Goal: Task Accomplishment & Management: Use online tool/utility

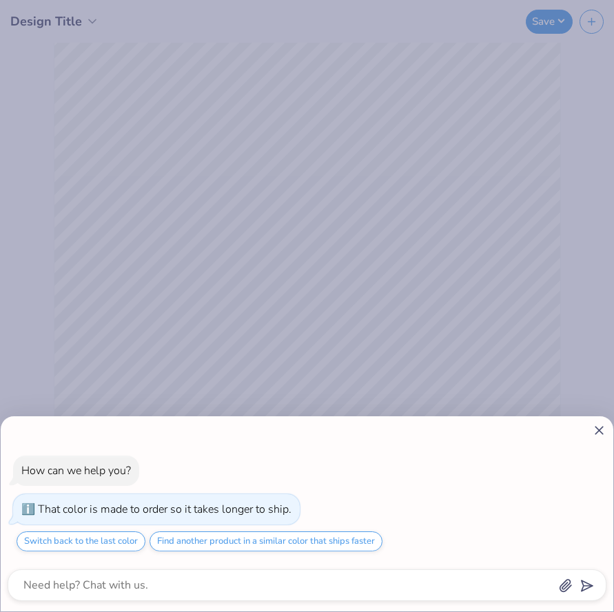
click at [598, 424] on icon at bounding box center [599, 430] width 14 height 14
type textarea "x"
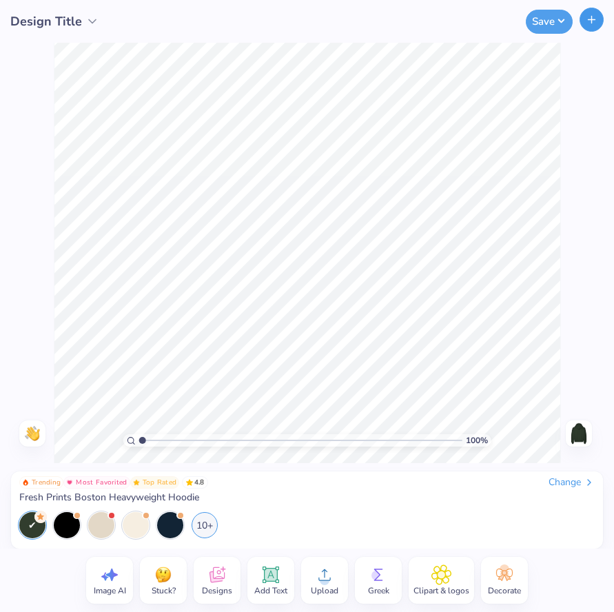
click at [598, 21] on button "button" at bounding box center [591, 20] width 24 height 24
click at [80, 24] on span "Design Title" at bounding box center [46, 21] width 72 height 19
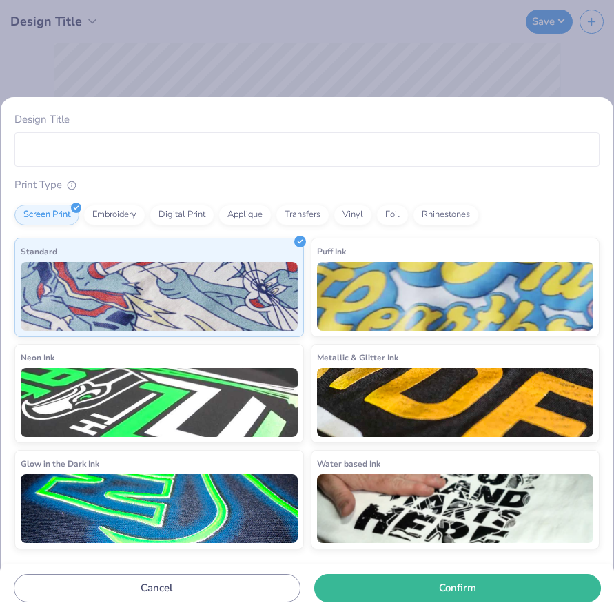
click at [187, 59] on div "Design Title Print Type Screen Print Embroidery Digital Print Applique Transfer…" at bounding box center [307, 306] width 614 height 612
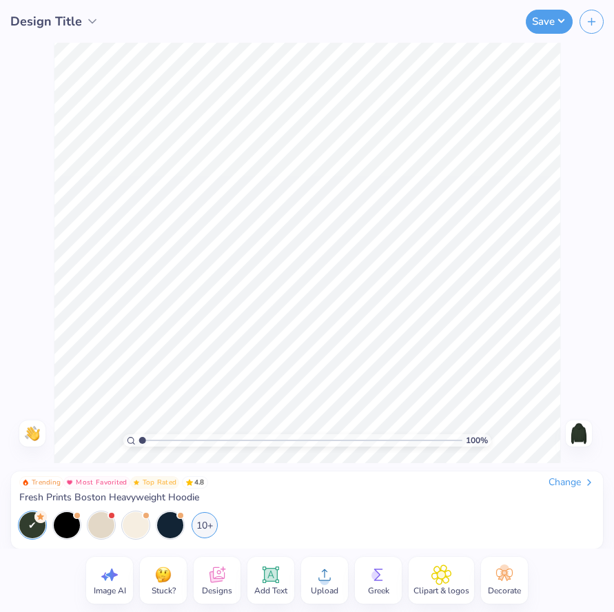
click at [224, 579] on icon at bounding box center [217, 574] width 21 height 21
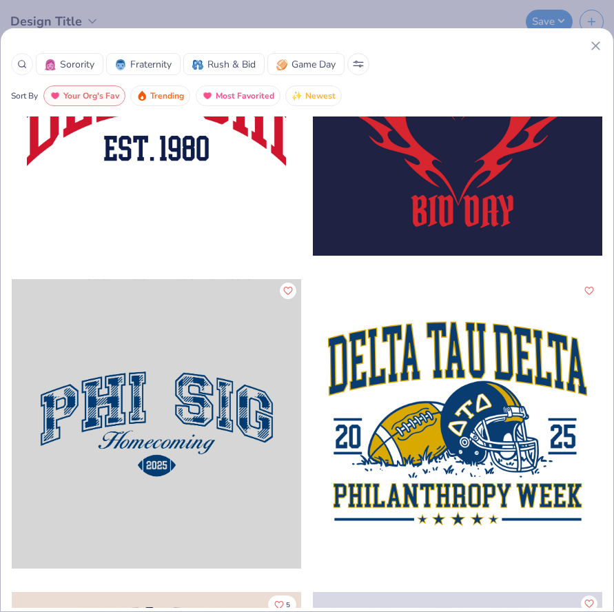
scroll to position [3426, 0]
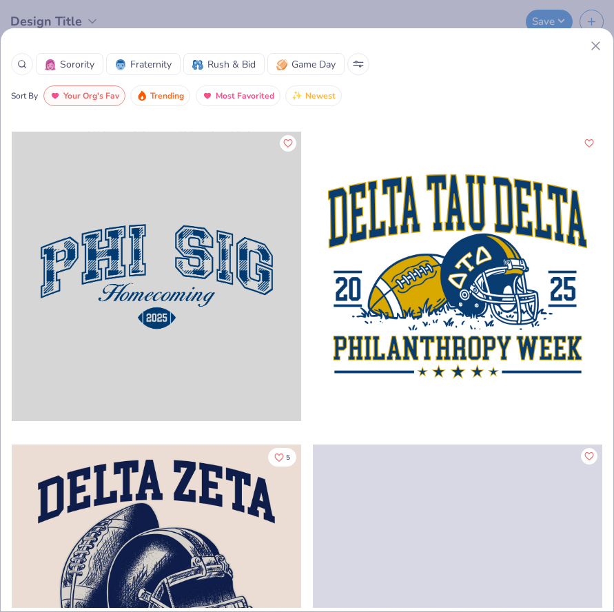
click at [208, 295] on div at bounding box center [156, 276] width 289 height 289
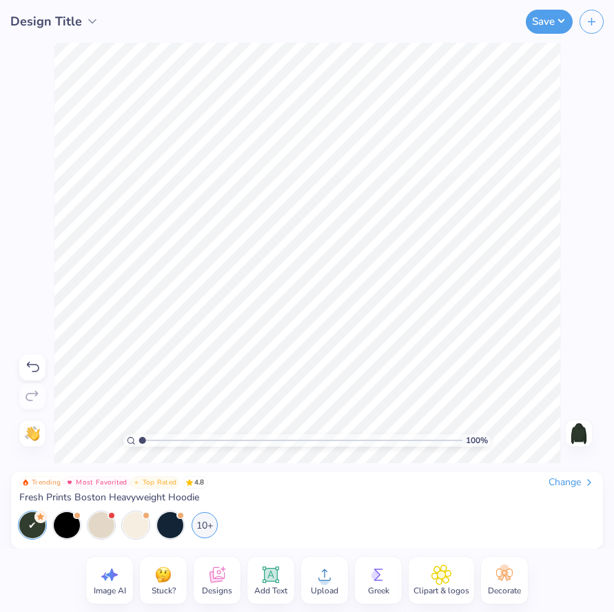
click at [223, 571] on icon at bounding box center [217, 574] width 21 height 21
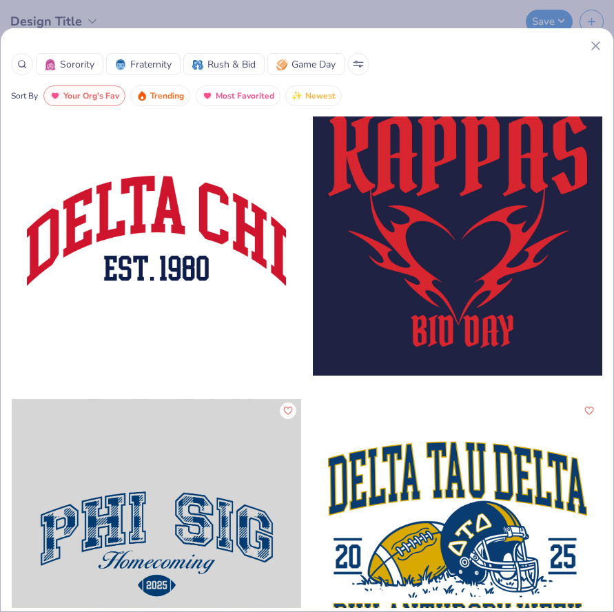
scroll to position [3158, 0]
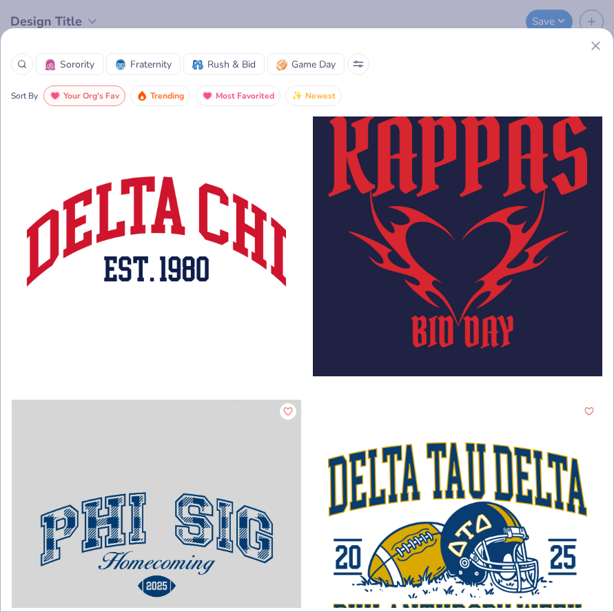
click at [237, 248] on div at bounding box center [156, 231] width 289 height 289
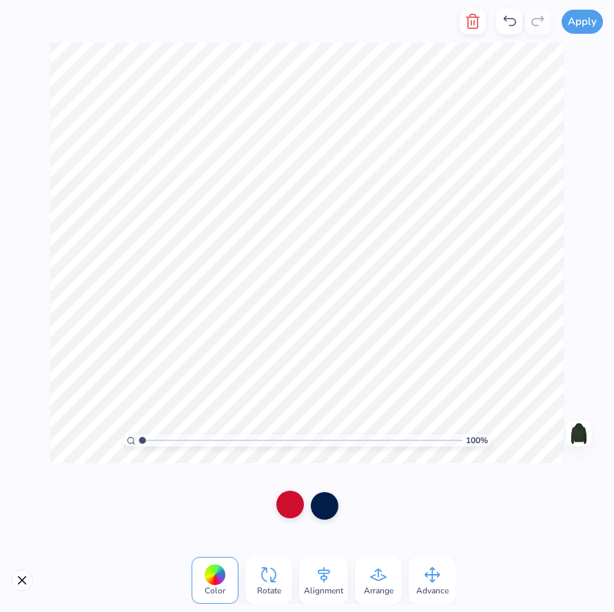
click at [289, 506] on div at bounding box center [290, 504] width 28 height 28
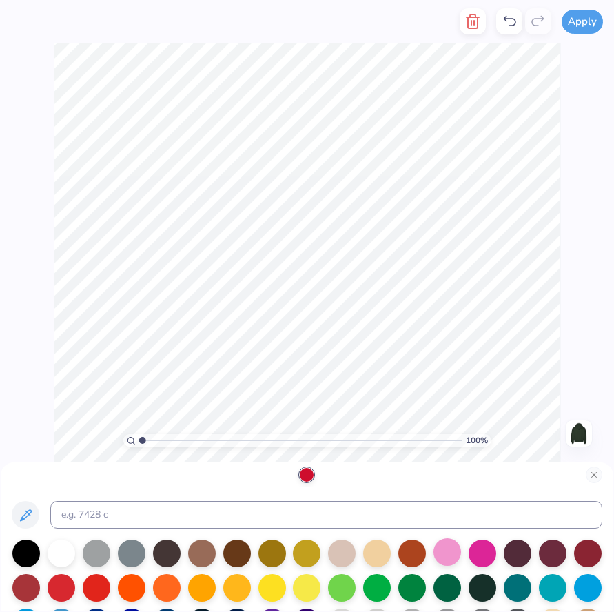
click at [437, 551] on div at bounding box center [447, 552] width 28 height 28
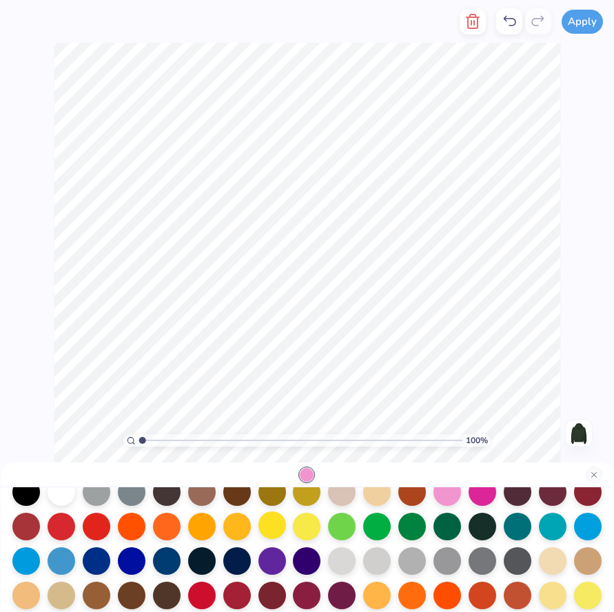
scroll to position [65, 0]
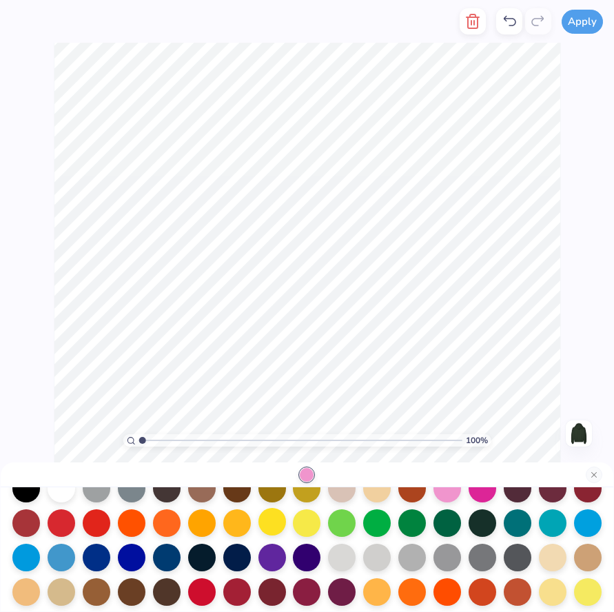
click at [271, 522] on div at bounding box center [272, 522] width 28 height 28
click at [441, 493] on div at bounding box center [447, 487] width 28 height 28
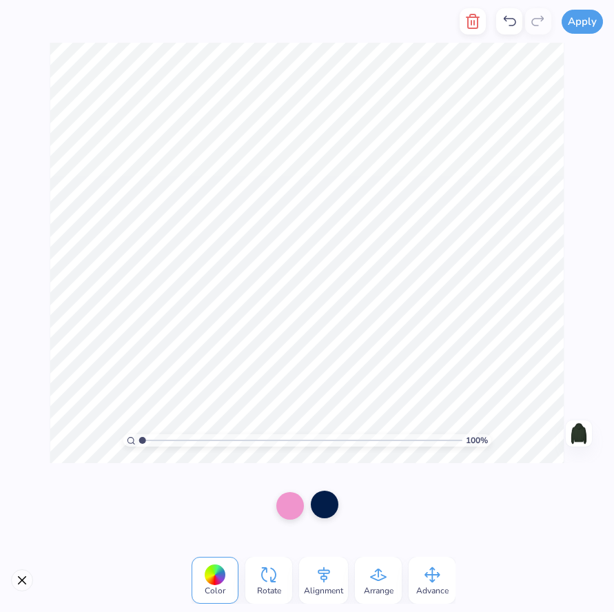
click at [320, 503] on div at bounding box center [325, 504] width 28 height 28
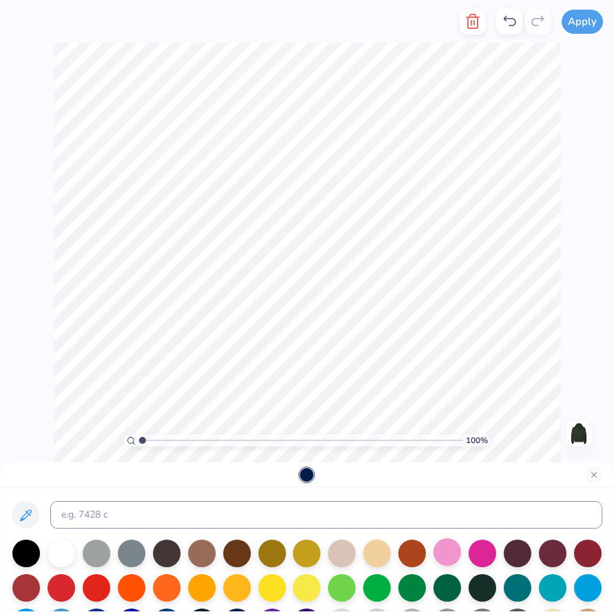
click at [453, 557] on div at bounding box center [447, 552] width 28 height 28
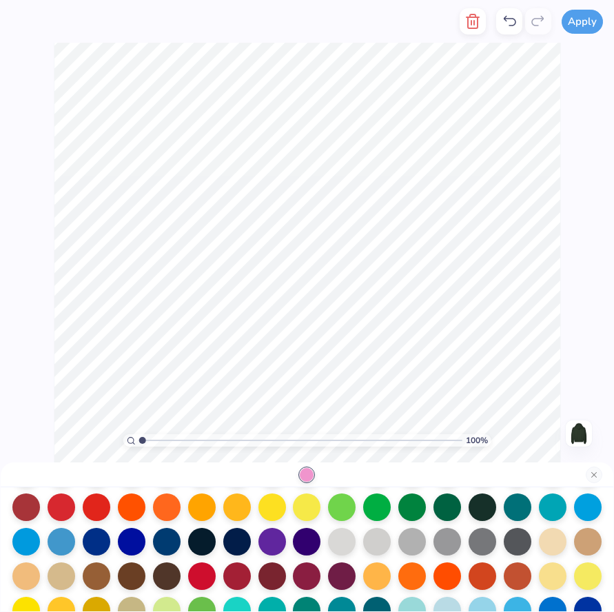
scroll to position [83, 0]
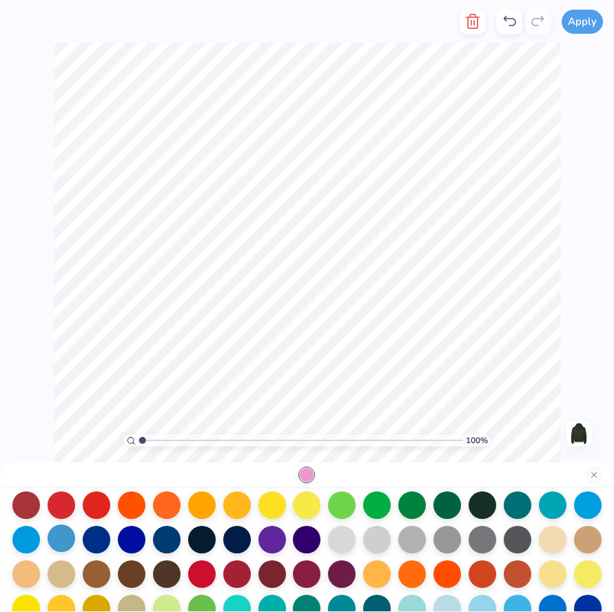
click at [58, 540] on div at bounding box center [62, 538] width 28 height 28
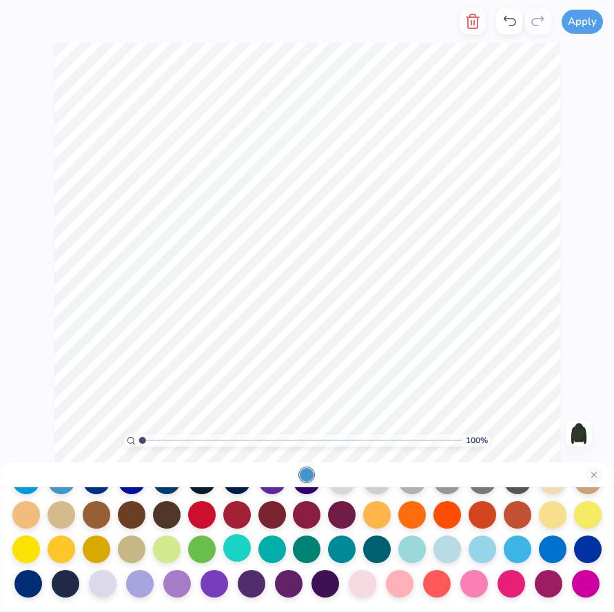
click at [233, 551] on div at bounding box center [237, 548] width 28 height 28
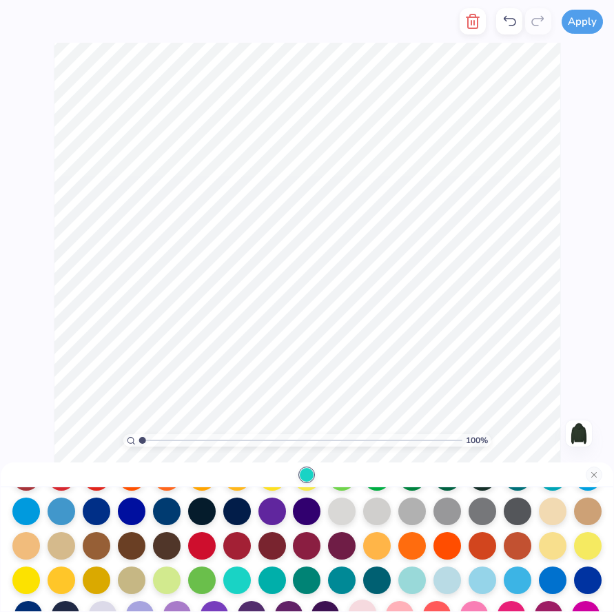
scroll to position [103, 0]
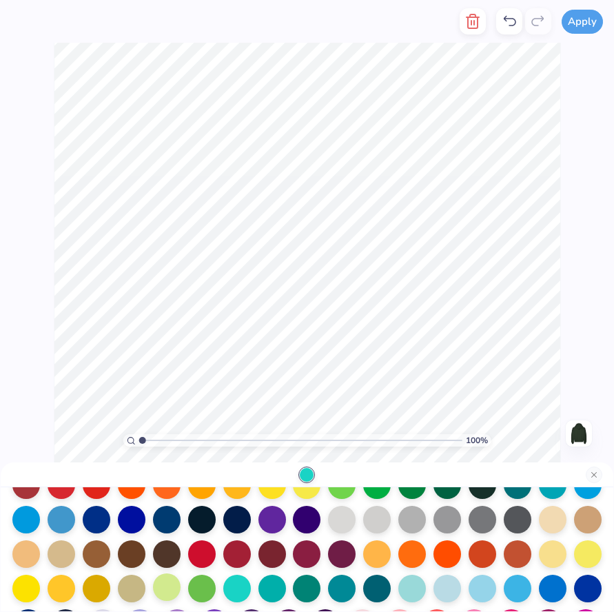
click at [161, 585] on div at bounding box center [167, 587] width 28 height 28
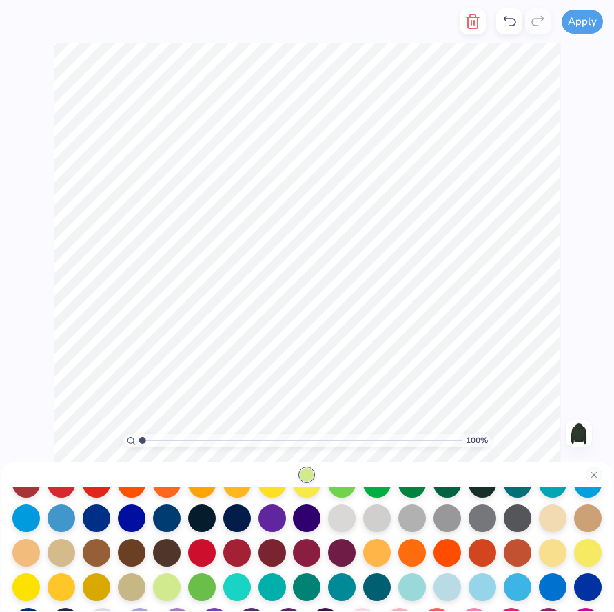
scroll to position [106, 0]
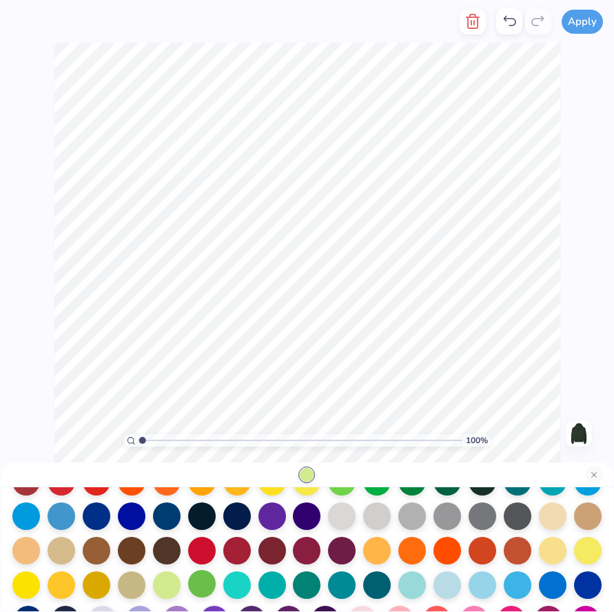
click at [198, 580] on div at bounding box center [202, 584] width 28 height 28
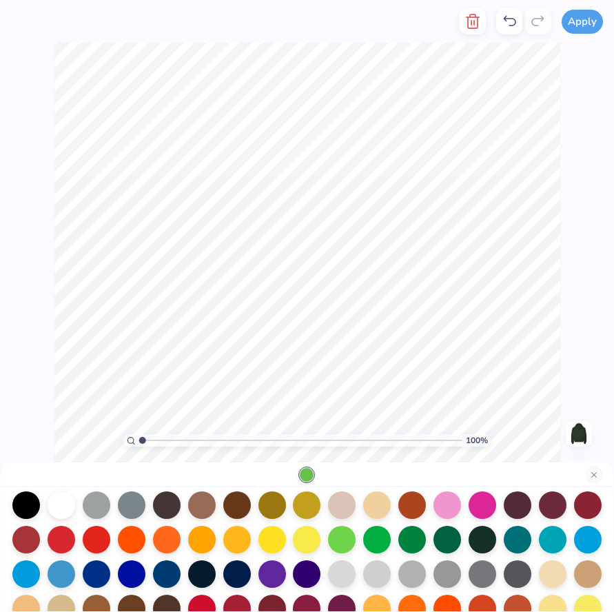
scroll to position [45, 0]
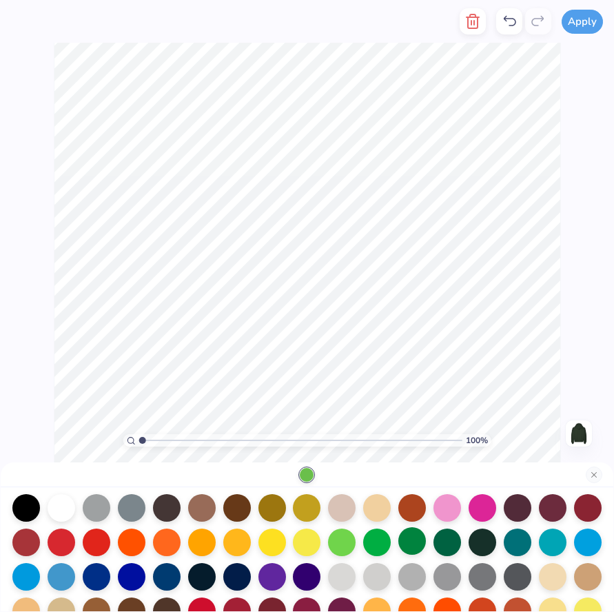
click at [426, 541] on div at bounding box center [412, 541] width 28 height 28
click at [449, 541] on div at bounding box center [447, 541] width 28 height 28
click at [344, 544] on div at bounding box center [342, 541] width 28 height 28
click at [346, 504] on div at bounding box center [342, 507] width 28 height 28
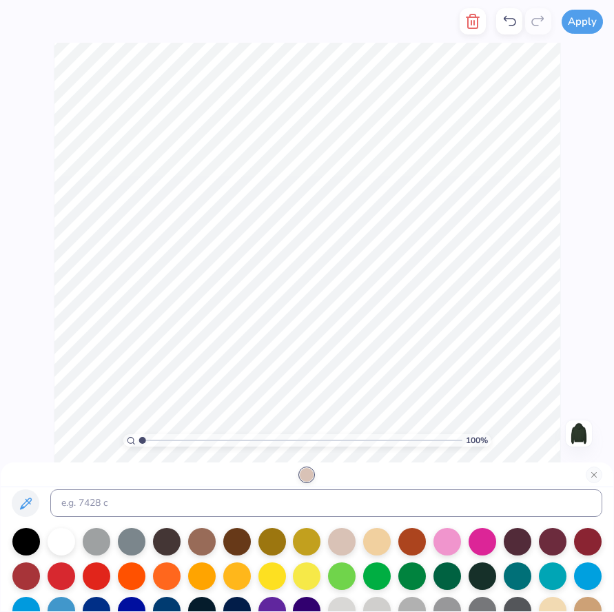
scroll to position [20, 0]
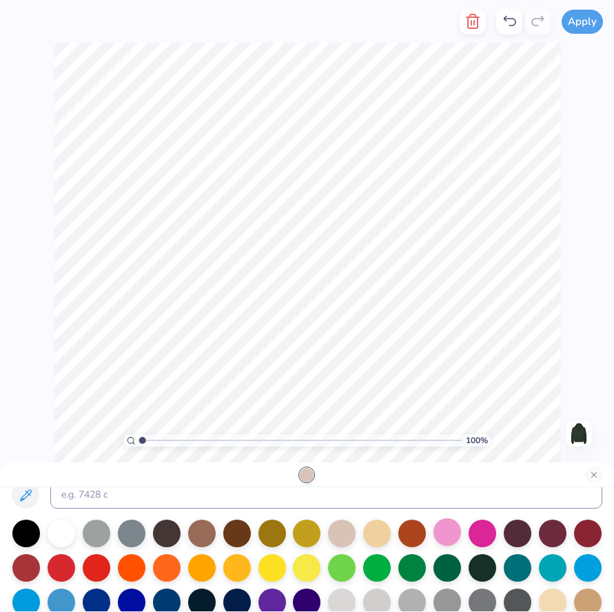
click at [455, 535] on div at bounding box center [447, 532] width 28 height 28
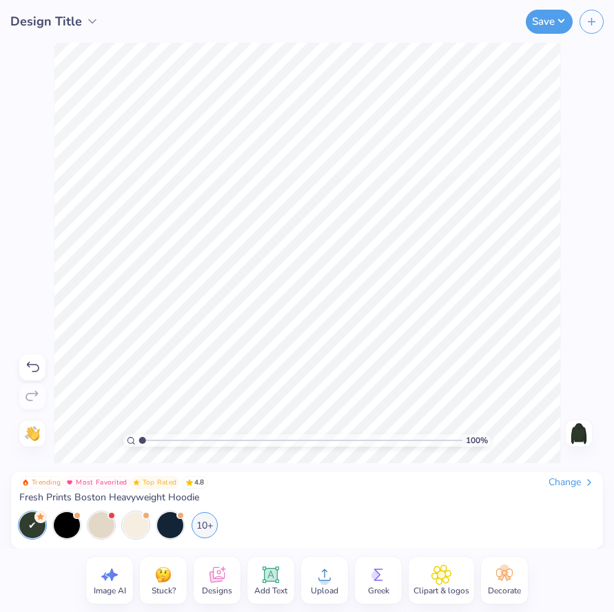
click at [586, 433] on img at bounding box center [579, 433] width 22 height 22
click at [443, 581] on icon at bounding box center [441, 574] width 19 height 19
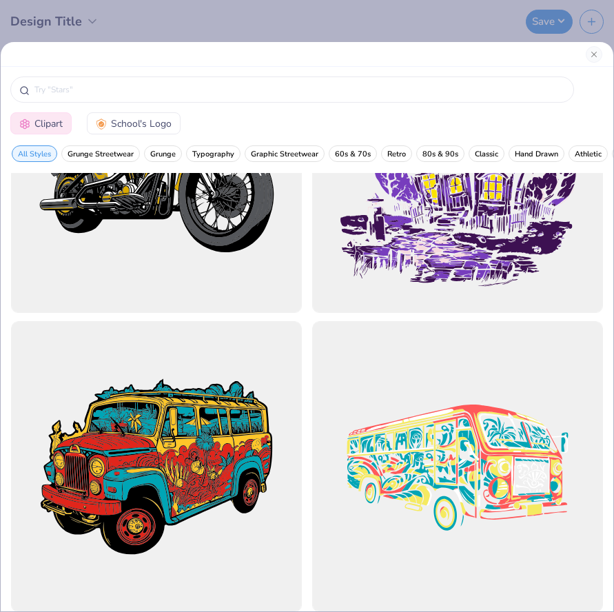
scroll to position [2744, 0]
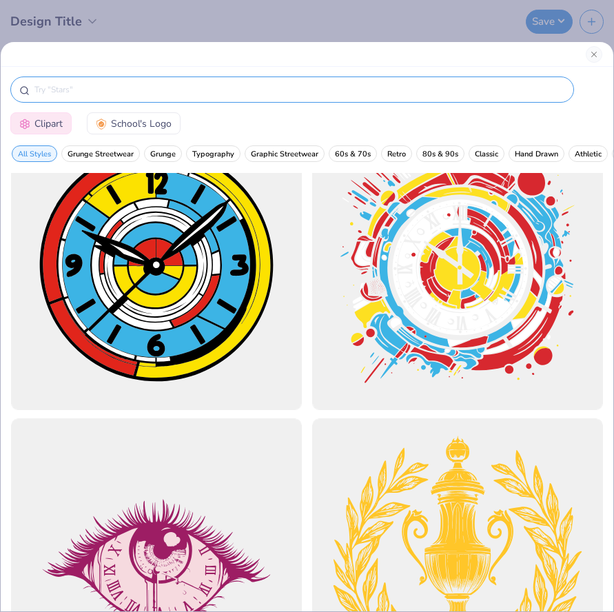
click at [200, 92] on input "text" at bounding box center [299, 90] width 532 height 14
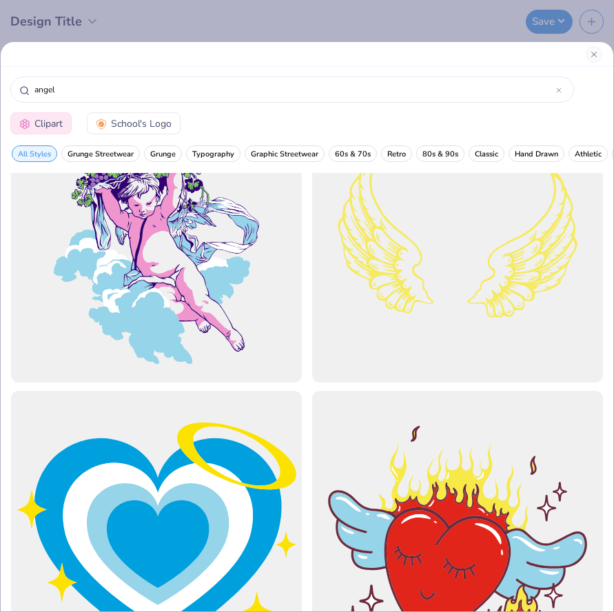
scroll to position [679, 0]
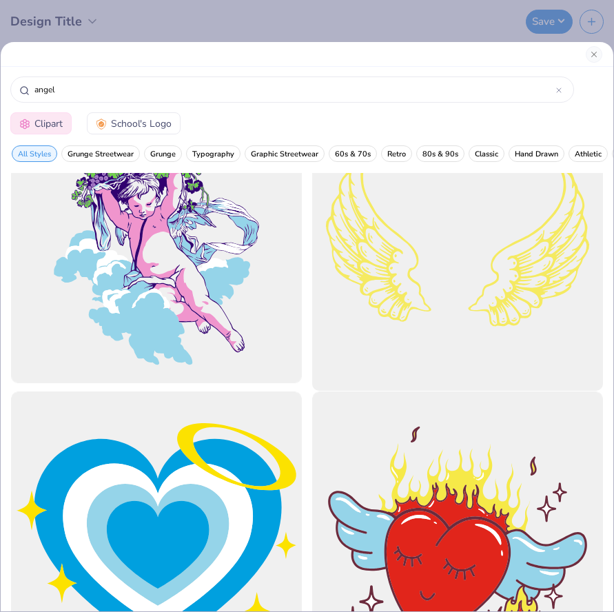
type input "angel"
click at [439, 269] on div at bounding box center [458, 238] width 320 height 320
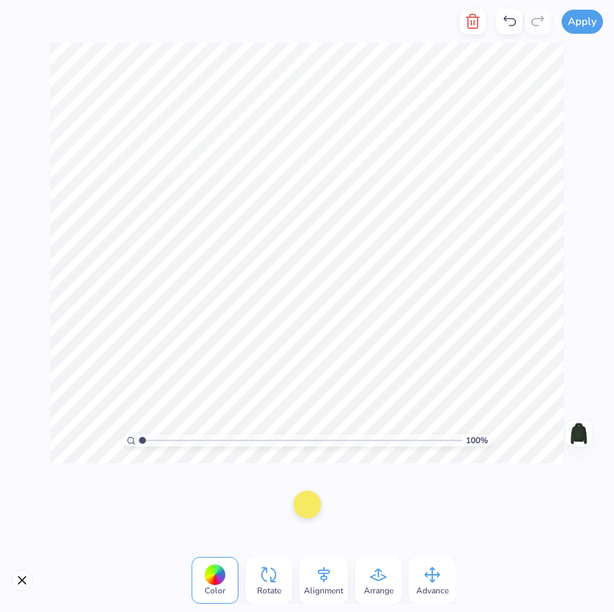
click at [300, 513] on div at bounding box center [307, 504] width 28 height 28
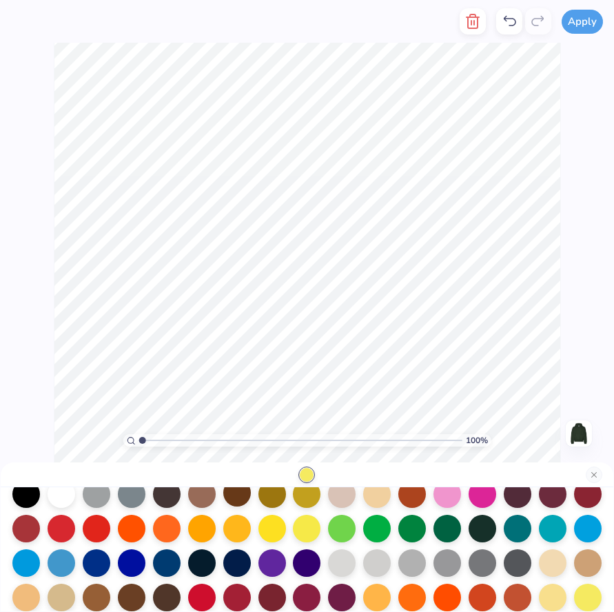
scroll to position [61, 0]
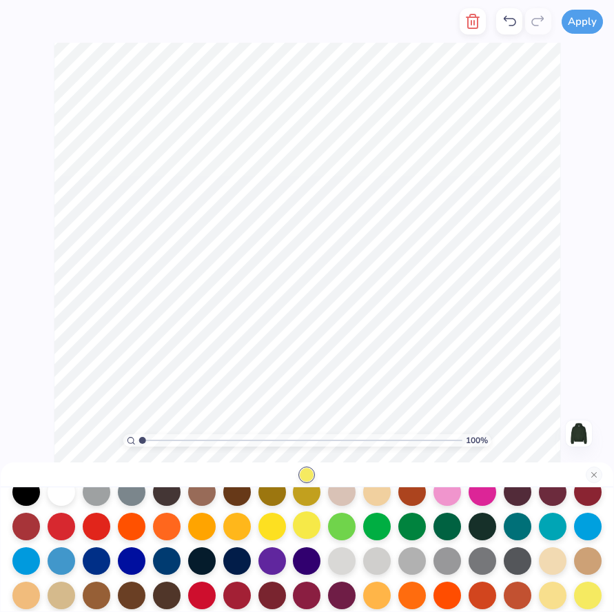
click at [300, 527] on div at bounding box center [307, 525] width 28 height 28
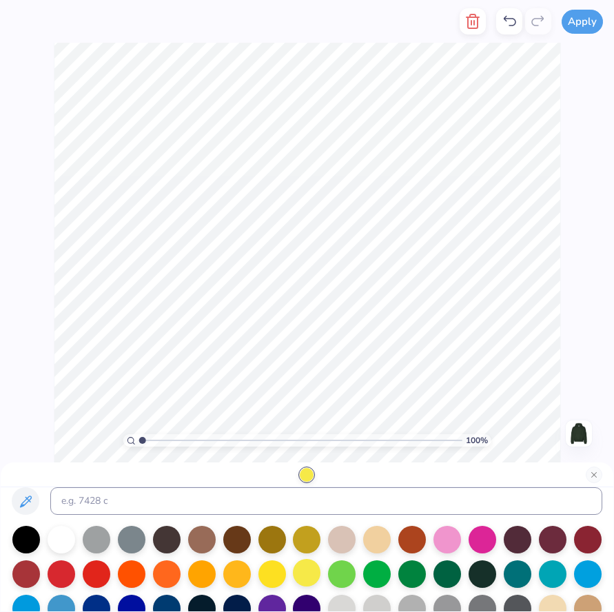
scroll to position [10, 0]
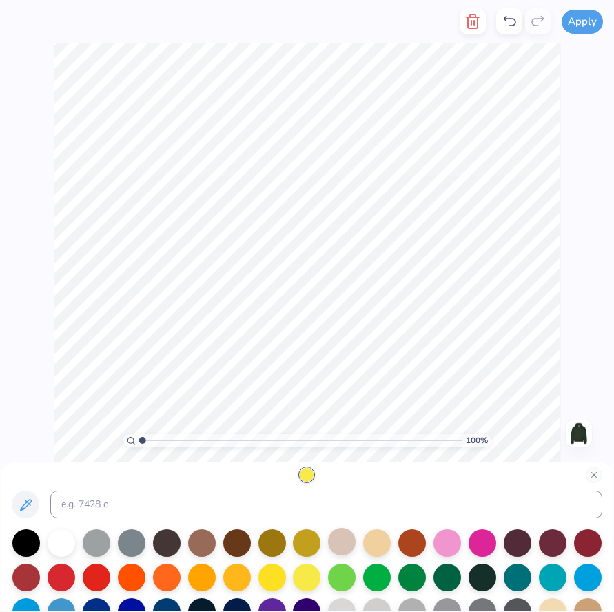
click at [336, 538] on div at bounding box center [342, 542] width 28 height 28
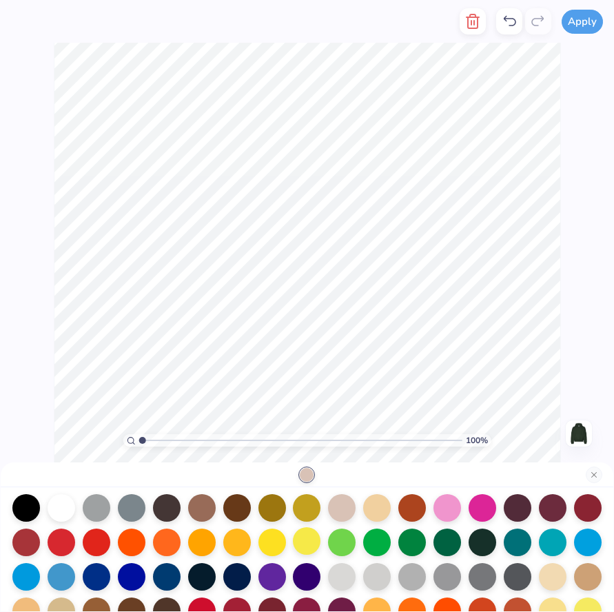
scroll to position [54, 0]
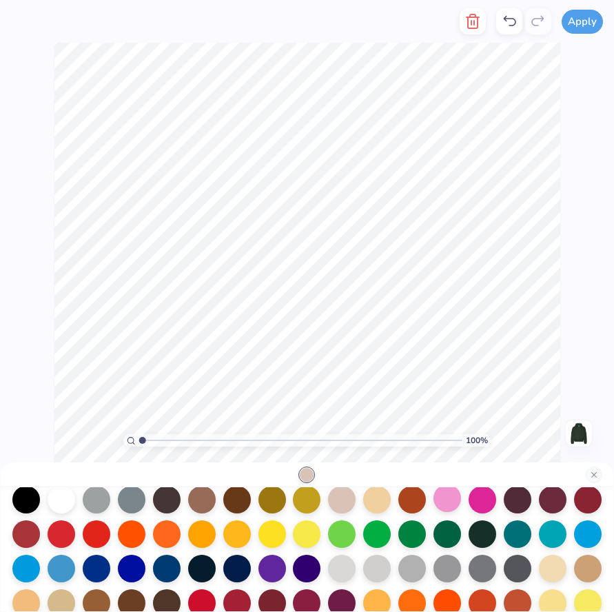
click at [453, 497] on div at bounding box center [447, 498] width 28 height 28
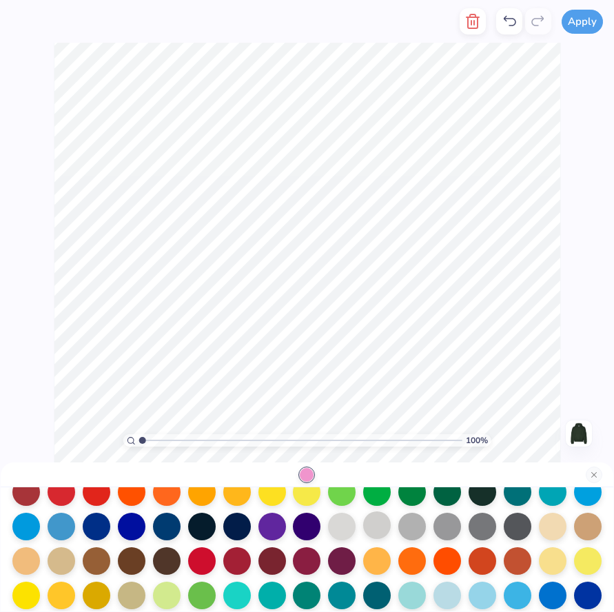
scroll to position [96, 0]
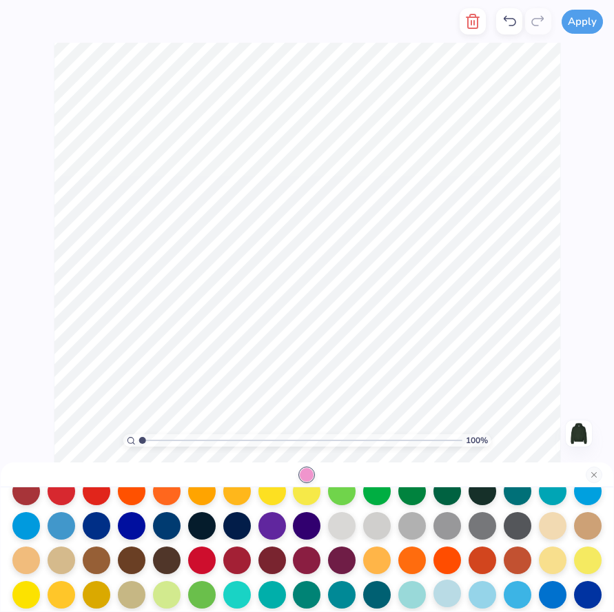
click at [447, 595] on div at bounding box center [447, 593] width 28 height 28
click at [482, 595] on div at bounding box center [482, 593] width 28 height 28
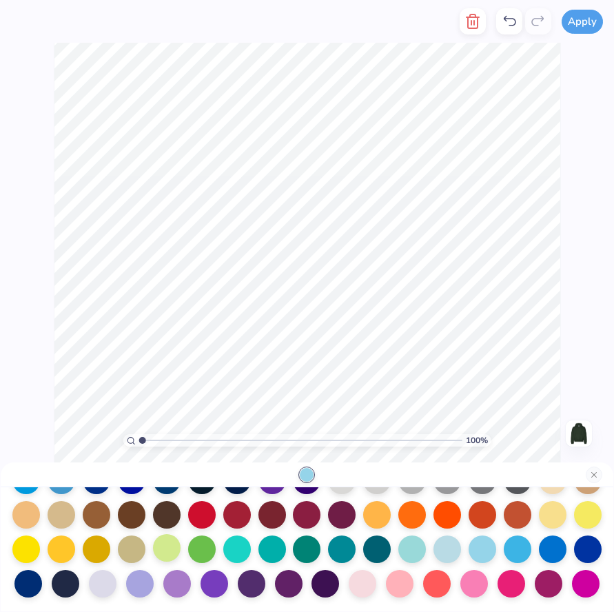
click at [164, 548] on div at bounding box center [167, 548] width 28 height 28
click at [369, 575] on div at bounding box center [363, 582] width 28 height 28
click at [126, 583] on div at bounding box center [140, 582] width 28 height 28
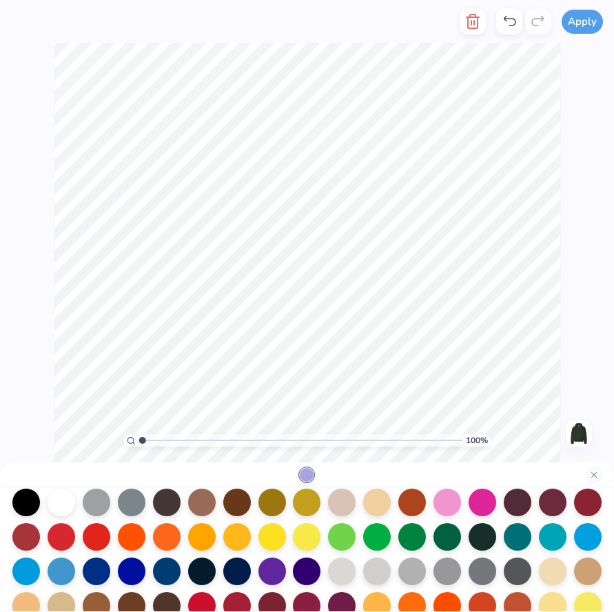
scroll to position [49, 0]
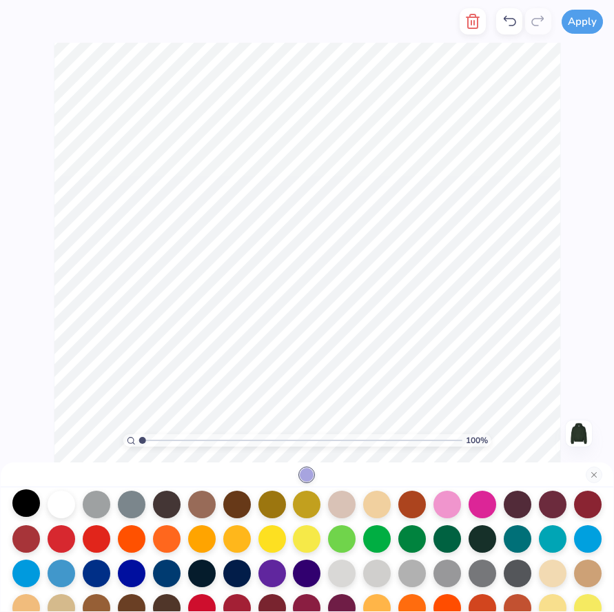
click at [33, 506] on div at bounding box center [26, 503] width 28 height 28
click at [420, 535] on div at bounding box center [412, 538] width 28 height 28
click at [440, 537] on div at bounding box center [447, 538] width 28 height 28
click at [331, 533] on div at bounding box center [342, 538] width 28 height 28
click at [308, 537] on div at bounding box center [307, 538] width 28 height 28
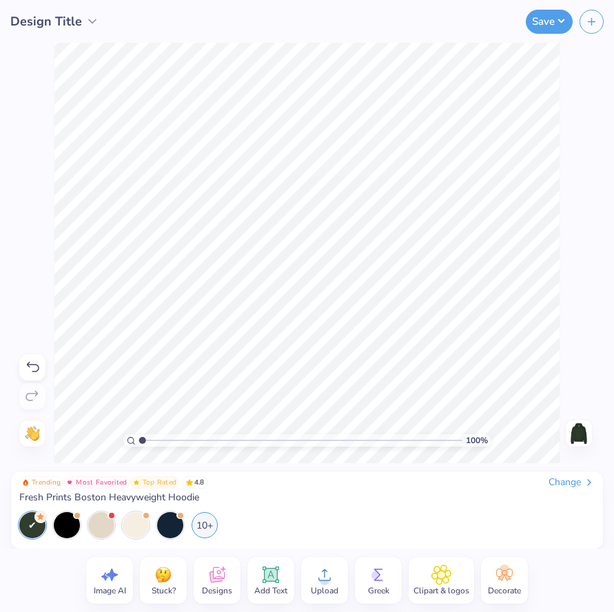
click at [573, 428] on img at bounding box center [579, 433] width 22 height 22
click at [220, 583] on icon at bounding box center [217, 574] width 21 height 21
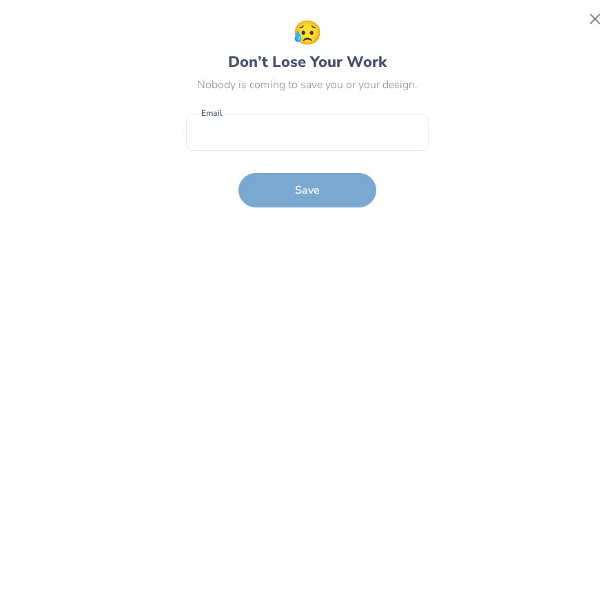
scroll to position [6582, 0]
click at [589, 17] on button "Close" at bounding box center [595, 19] width 26 height 26
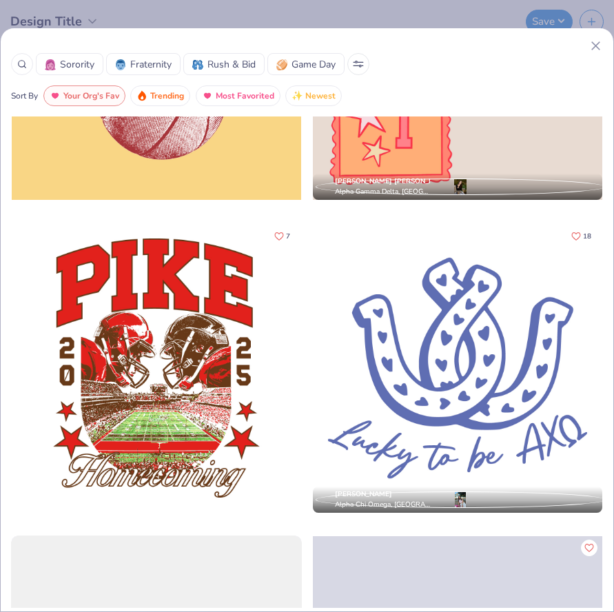
scroll to position [7401, 0]
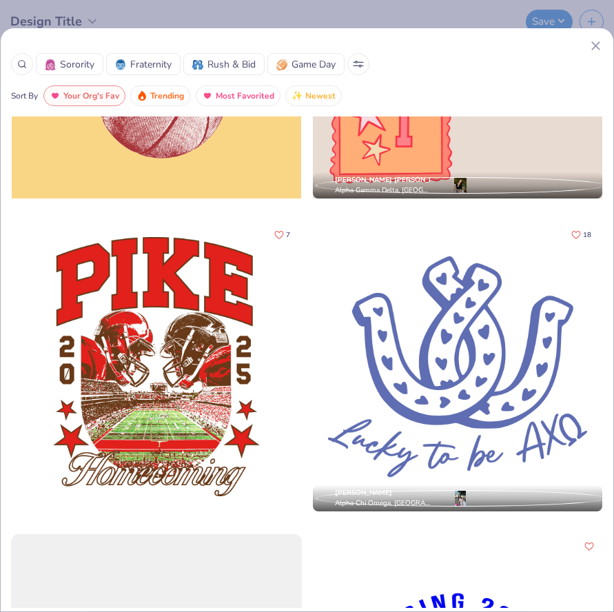
click at [195, 354] on div at bounding box center [156, 366] width 289 height 289
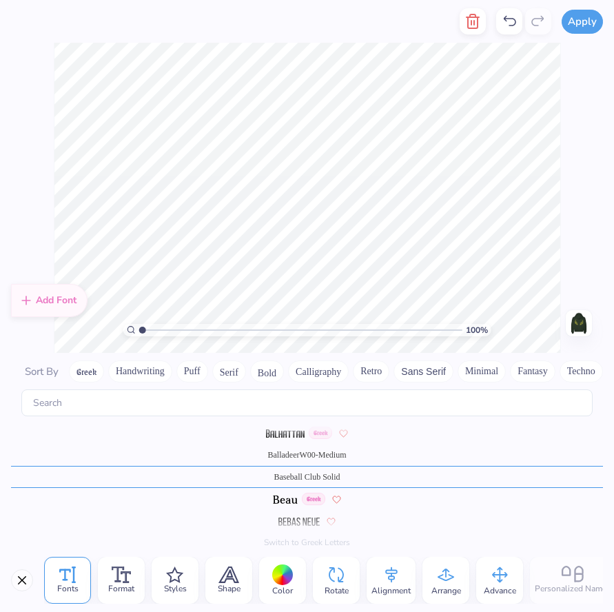
scroll to position [1, 0]
type textarea "PIPHI"
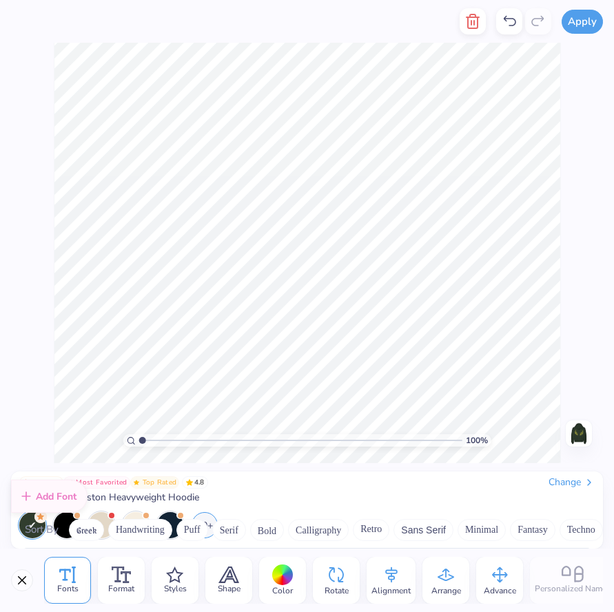
scroll to position [581, 0]
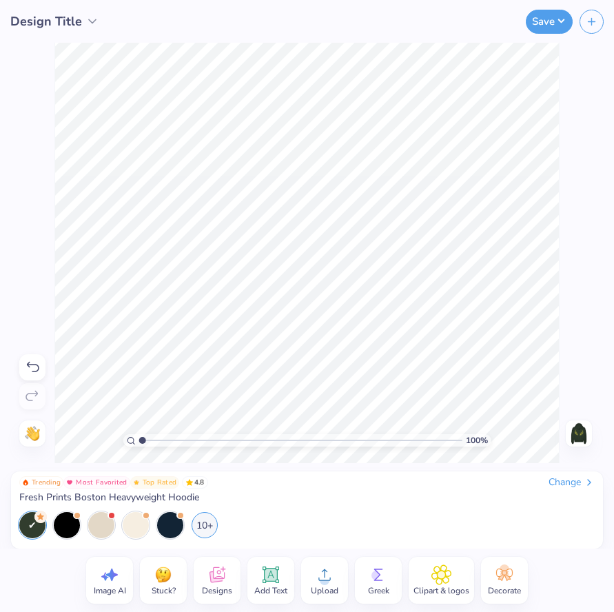
click at [586, 433] on img at bounding box center [579, 433] width 22 height 22
click at [168, 521] on div at bounding box center [170, 523] width 26 height 26
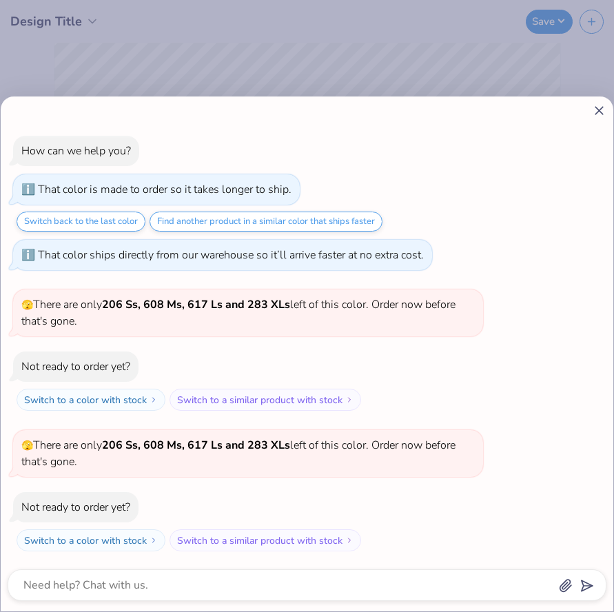
click at [596, 110] on icon at bounding box center [599, 110] width 14 height 14
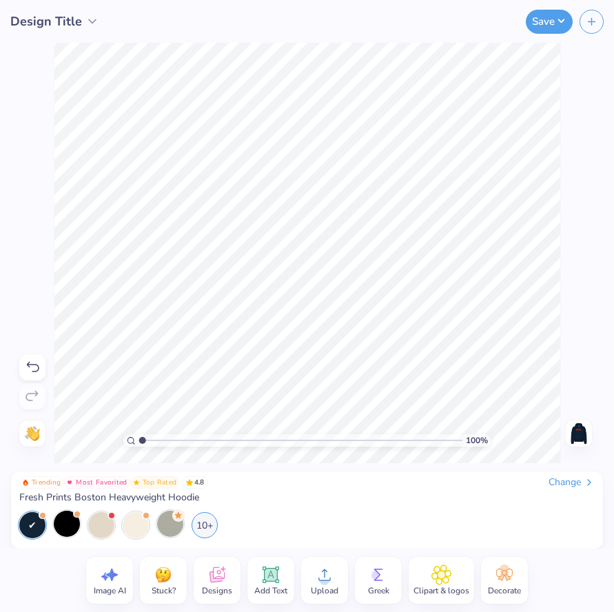
click at [59, 519] on div at bounding box center [67, 523] width 26 height 26
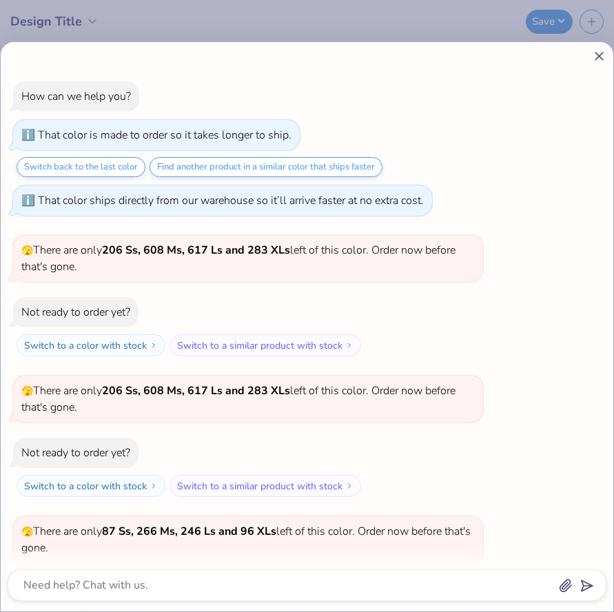
scroll to position [86, 0]
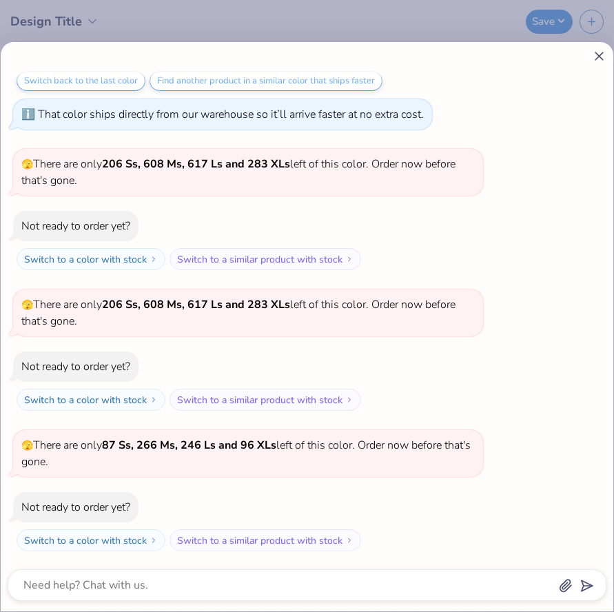
click at [601, 54] on line at bounding box center [599, 56] width 8 height 8
type textarea "x"
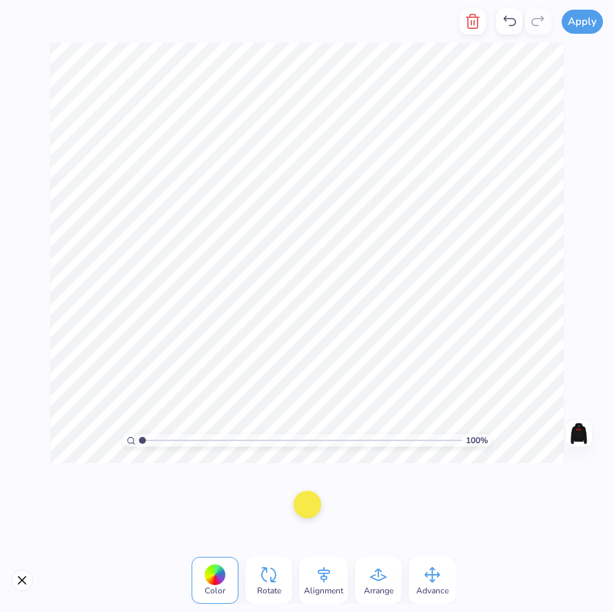
click at [313, 502] on div at bounding box center [307, 504] width 28 height 28
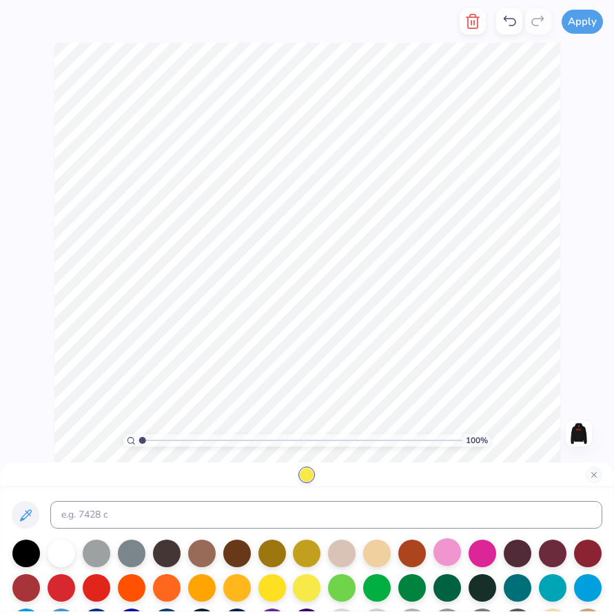
click at [444, 554] on div at bounding box center [447, 552] width 28 height 28
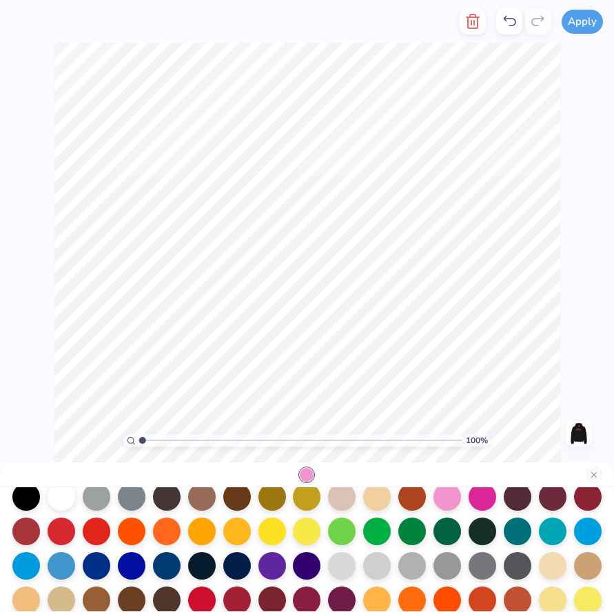
scroll to position [59, 0]
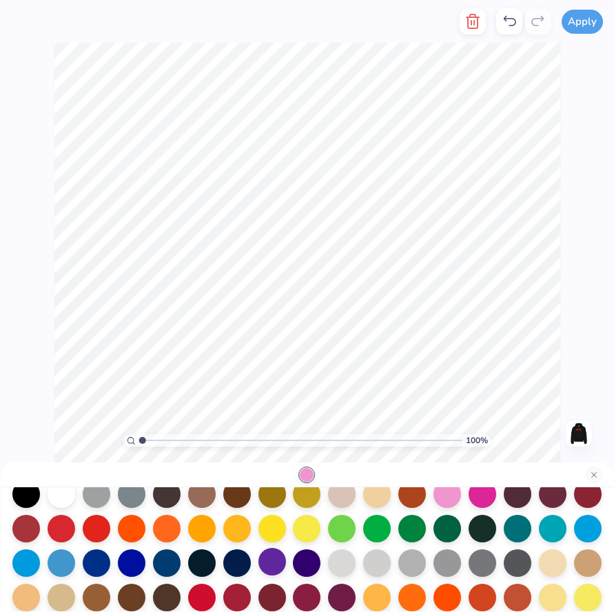
click at [273, 572] on div at bounding box center [272, 562] width 28 height 28
click at [298, 563] on div at bounding box center [307, 562] width 28 height 28
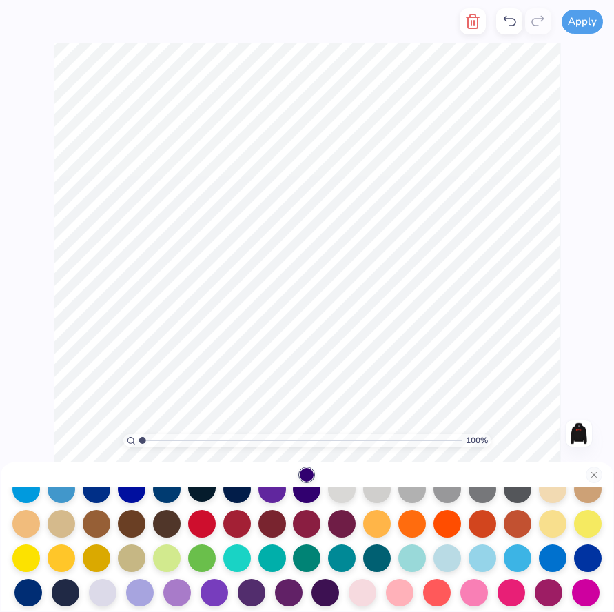
scroll to position [142, 0]
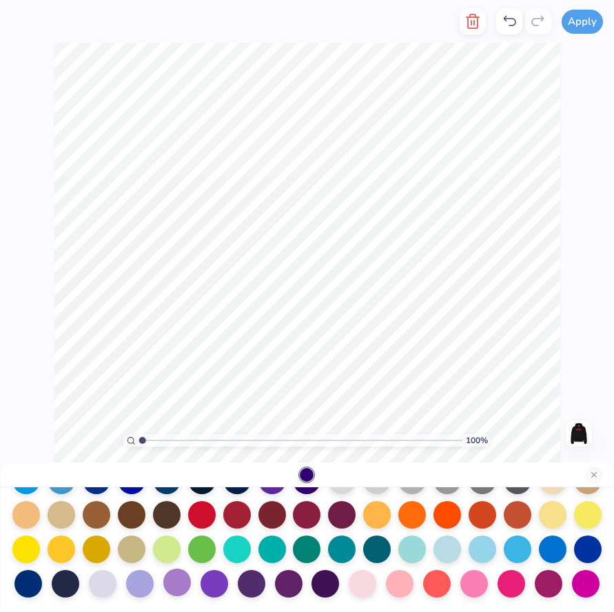
click at [169, 585] on div at bounding box center [177, 582] width 28 height 28
click at [303, 586] on div at bounding box center [307, 497] width 590 height 200
click at [295, 586] on div at bounding box center [289, 582] width 28 height 28
click at [254, 588] on div at bounding box center [252, 582] width 28 height 28
click at [111, 586] on div at bounding box center [103, 582] width 28 height 28
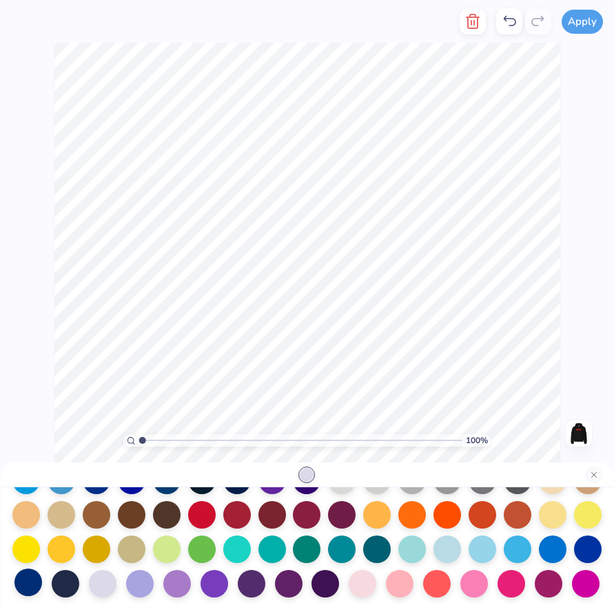
click at [32, 587] on div at bounding box center [28, 582] width 28 height 28
click at [162, 542] on div at bounding box center [167, 548] width 28 height 28
click at [585, 583] on div at bounding box center [586, 582] width 28 height 28
click at [419, 521] on div at bounding box center [412, 513] width 28 height 28
click at [585, 555] on div at bounding box center [588, 548] width 28 height 28
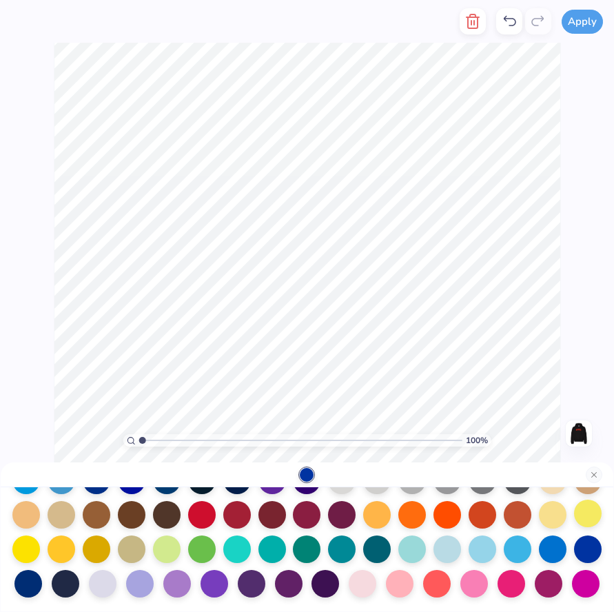
click at [583, 515] on div at bounding box center [588, 513] width 28 height 28
click at [586, 583] on div at bounding box center [586, 582] width 28 height 28
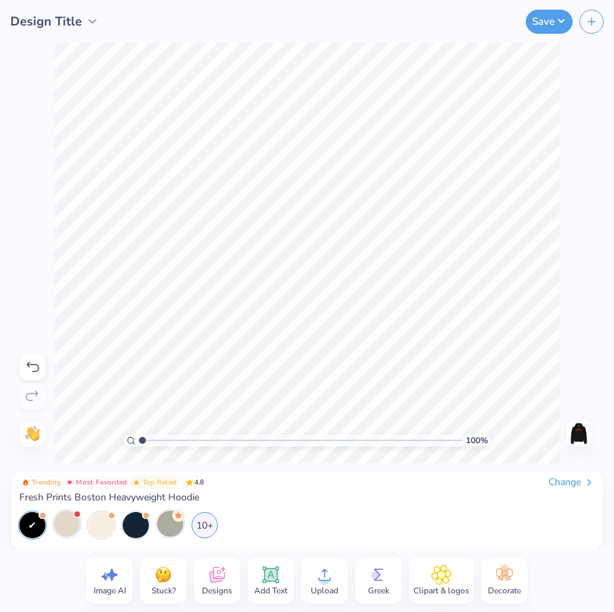
click at [587, 431] on img at bounding box center [579, 433] width 22 height 22
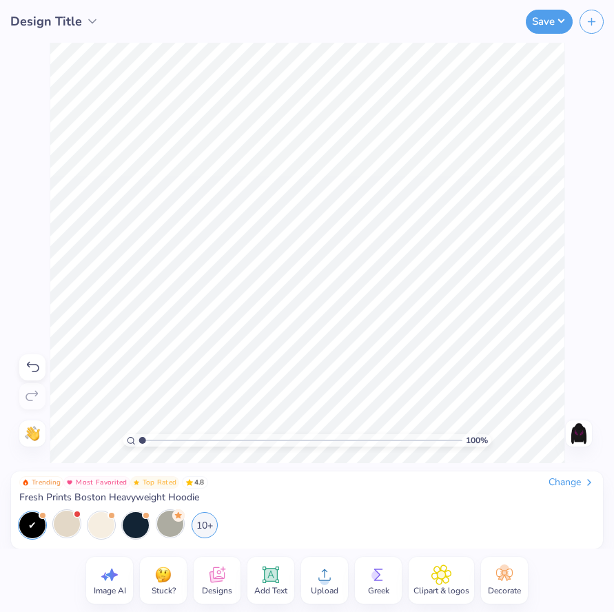
click at [221, 575] on icon at bounding box center [217, 574] width 21 height 21
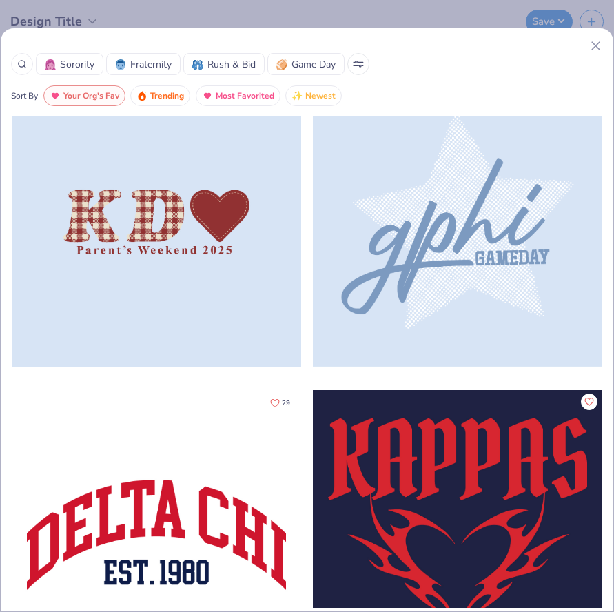
scroll to position [2856, 0]
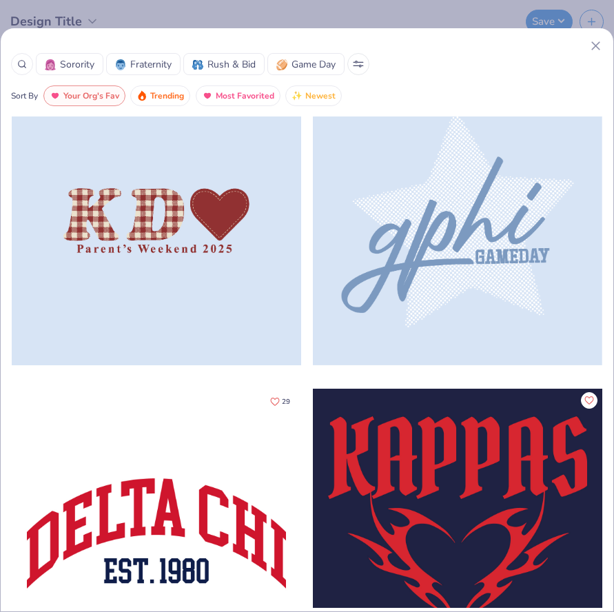
click at [415, 272] on div at bounding box center [457, 220] width 289 height 289
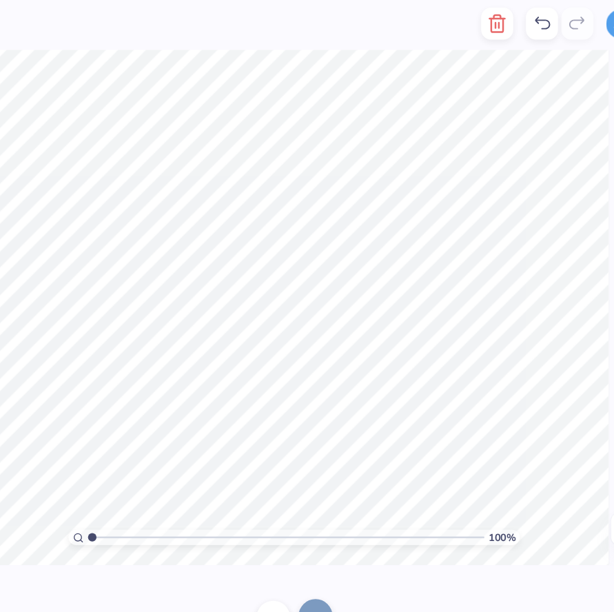
click at [320, 496] on div at bounding box center [325, 504] width 28 height 28
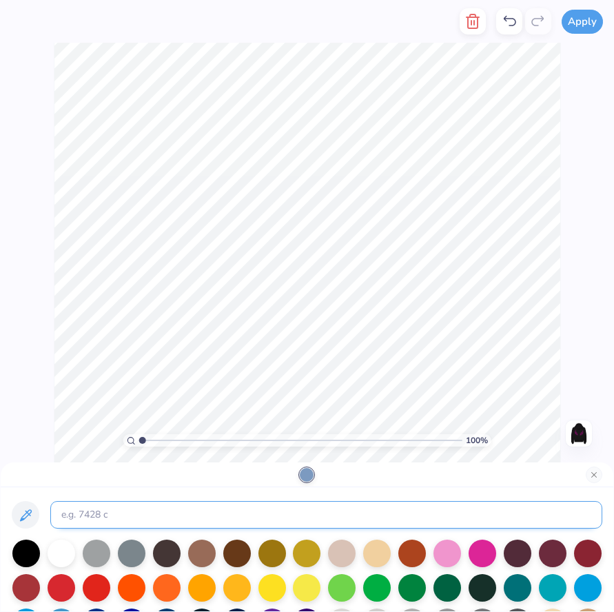
scroll to position [142, 0]
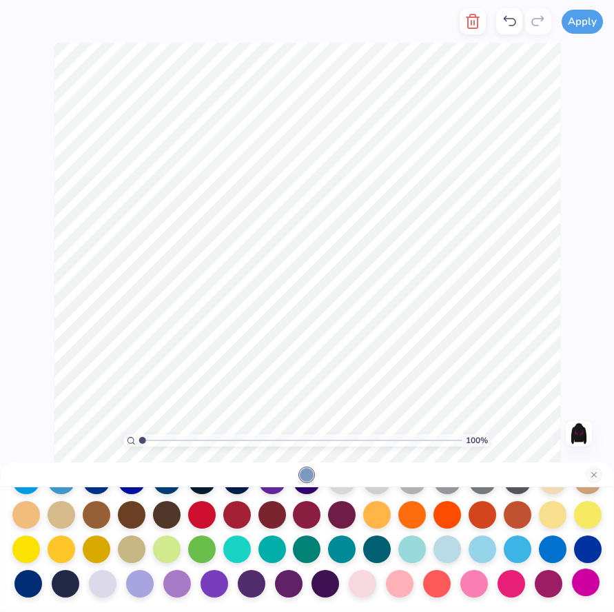
click at [586, 584] on div at bounding box center [586, 582] width 28 height 28
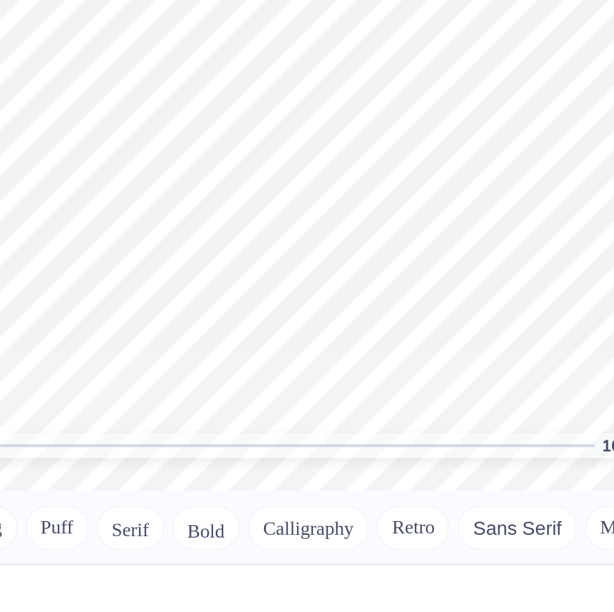
scroll to position [6682, 0]
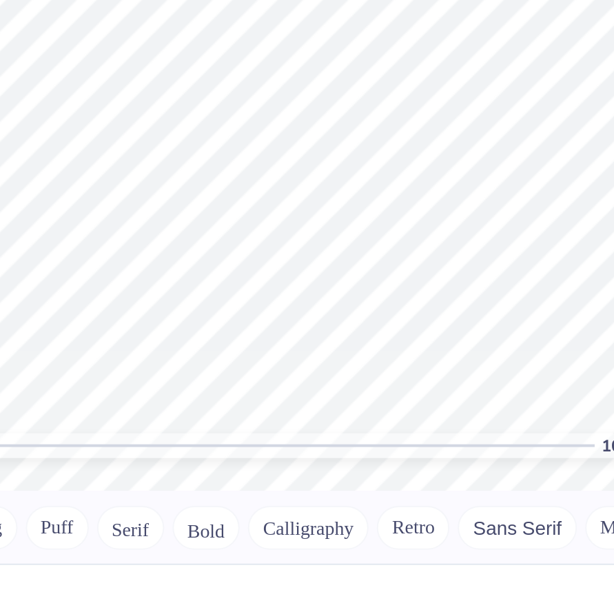
type textarea "EST. 1867"
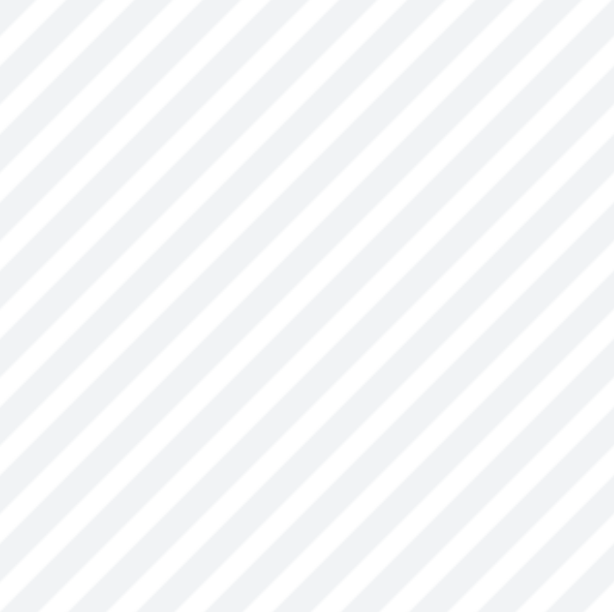
scroll to position [0, 0]
type textarea "[GEOGRAPHIC_DATA]"
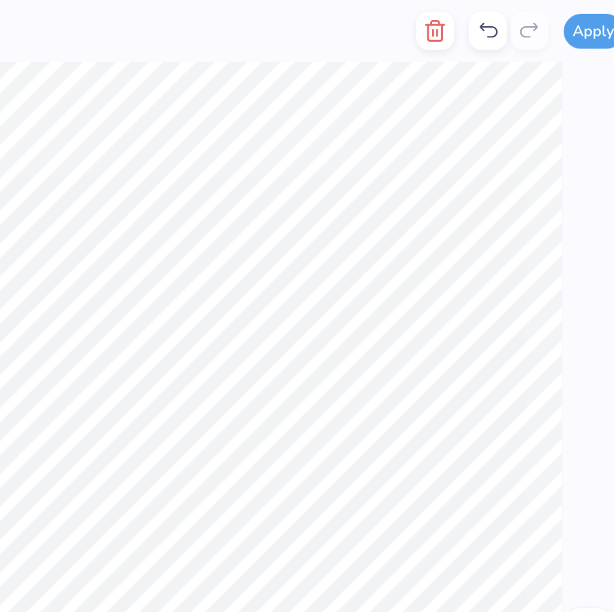
scroll to position [6731, 0]
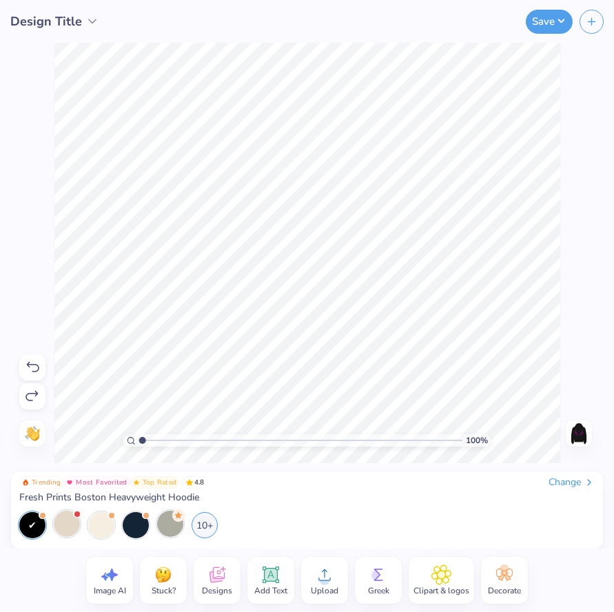
click at [30, 368] on icon at bounding box center [32, 367] width 17 height 17
click at [32, 364] on icon at bounding box center [33, 367] width 12 height 10
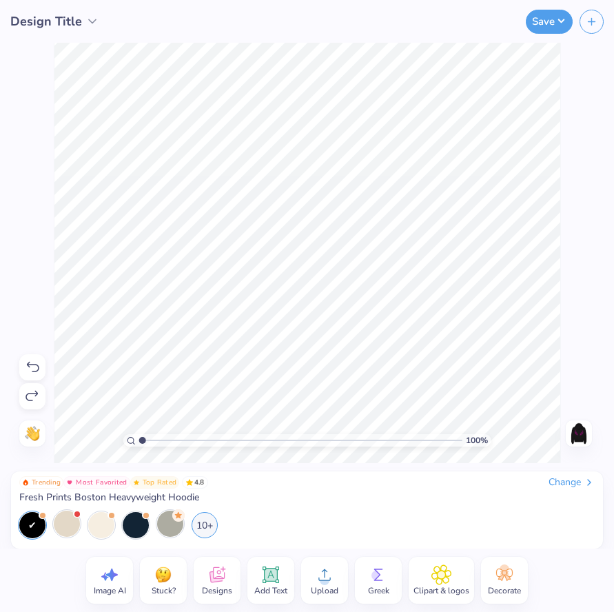
click at [32, 364] on icon at bounding box center [33, 367] width 12 height 10
click at [35, 393] on icon at bounding box center [31, 396] width 12 height 10
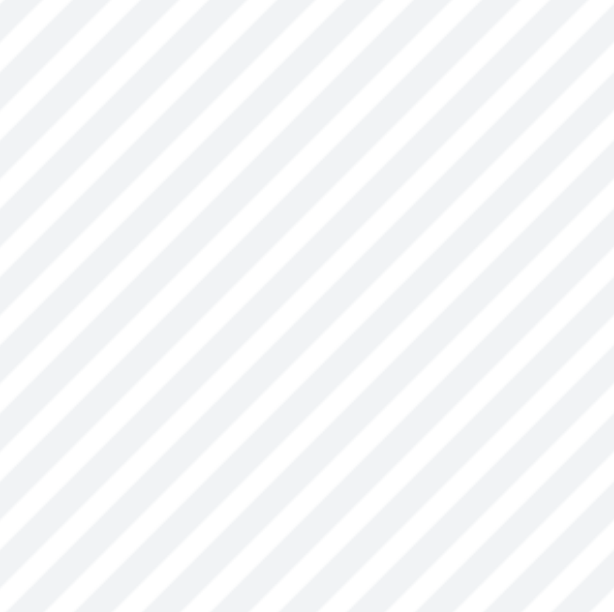
scroll to position [0, 0]
type textarea "[GEOGRAPHIC_DATA]"
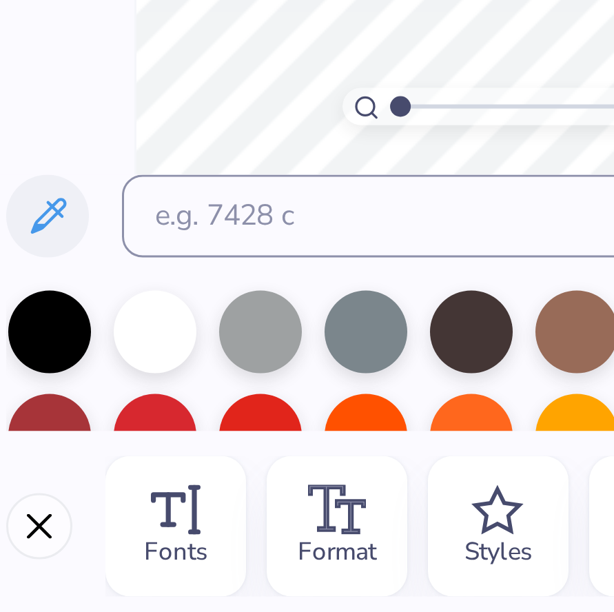
click at [87, 504] on div at bounding box center [96, 516] width 28 height 28
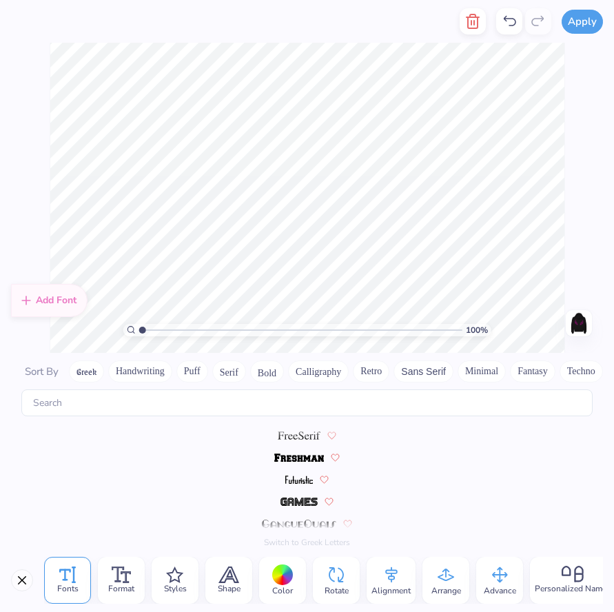
scroll to position [5161, 0]
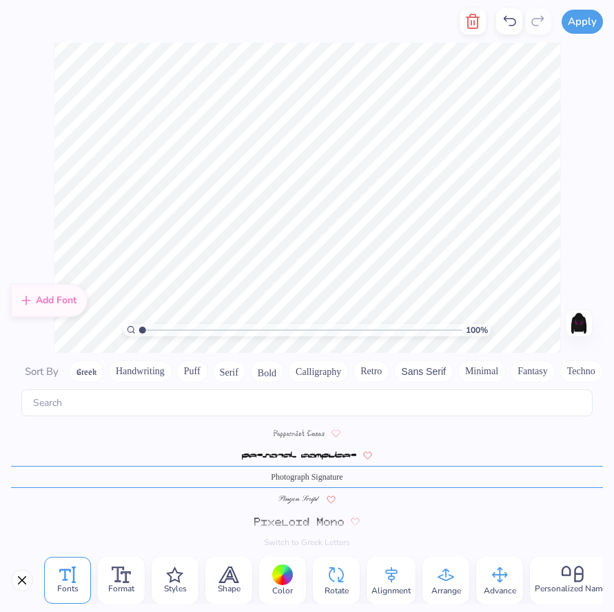
type textarea "P"
type textarea "piphi"
click at [565, 244] on div "100 % Need help? Chat with us. Back" at bounding box center [307, 198] width 614 height 310
click at [285, 576] on div at bounding box center [282, 574] width 21 height 21
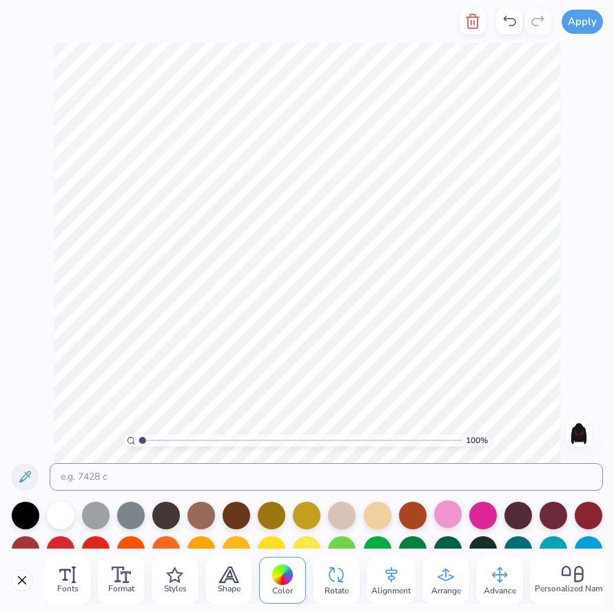
click at [448, 507] on div at bounding box center [448, 514] width 28 height 28
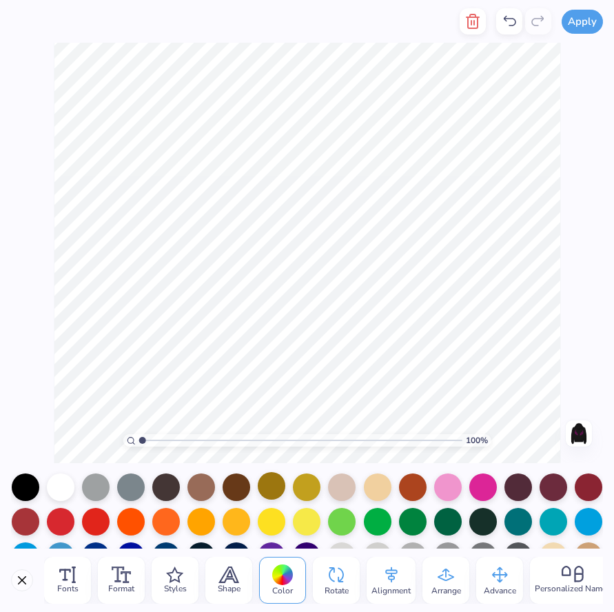
scroll to position [29, 0]
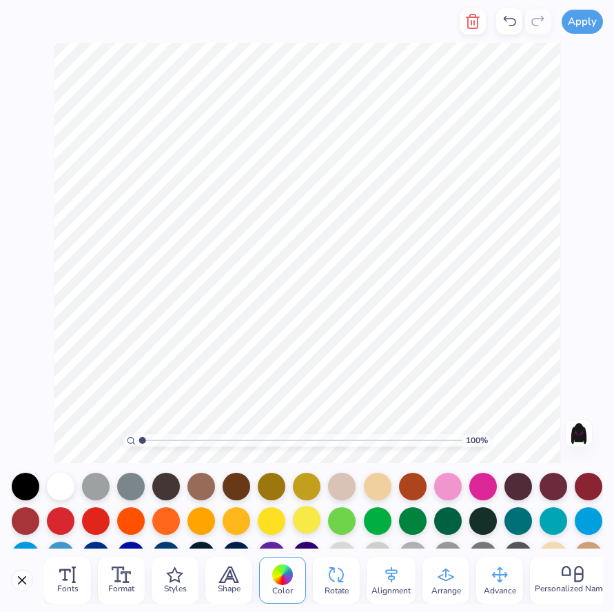
click at [316, 521] on div at bounding box center [307, 520] width 28 height 28
click at [302, 518] on div at bounding box center [307, 520] width 28 height 28
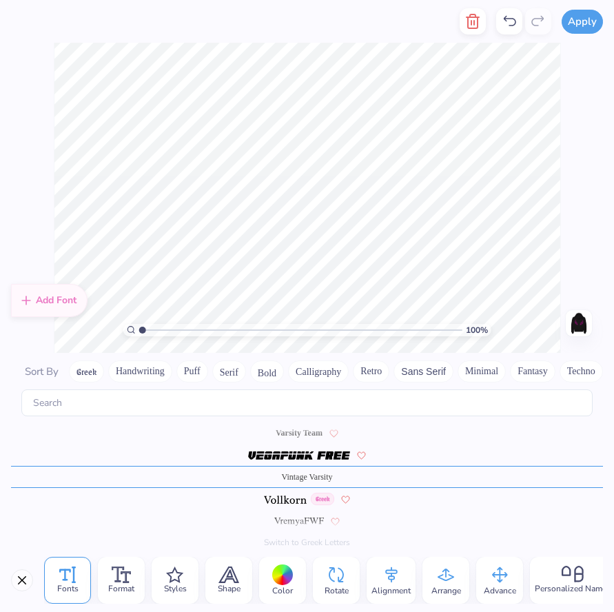
scroll to position [0, 1]
type textarea "est 1867"
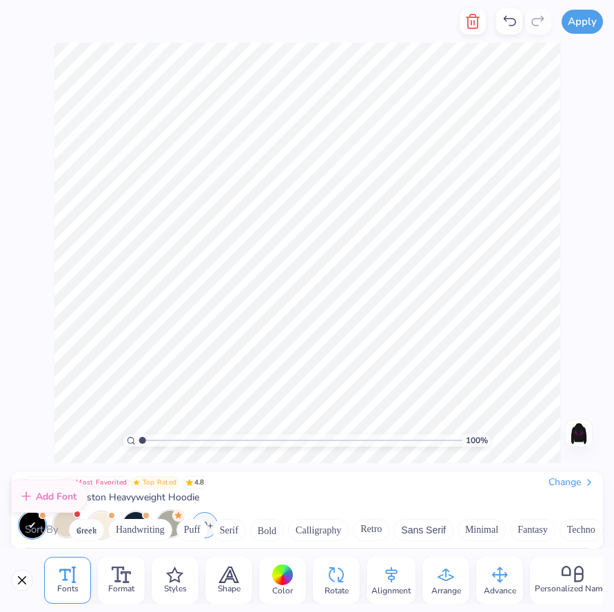
scroll to position [0, 0]
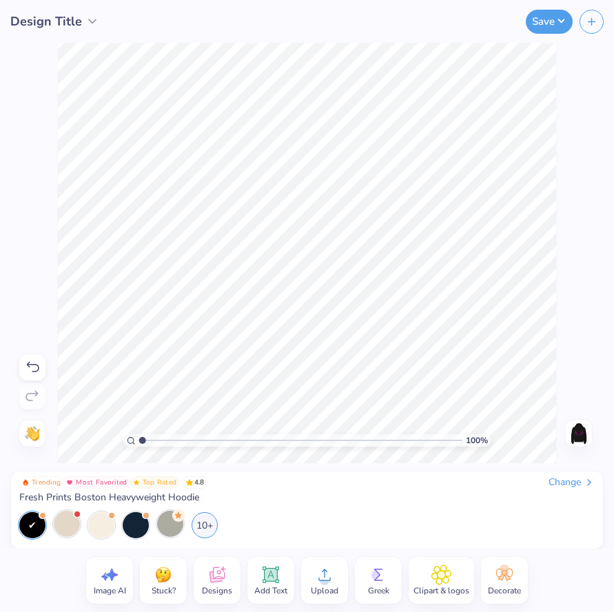
click at [580, 433] on img at bounding box center [579, 433] width 22 height 22
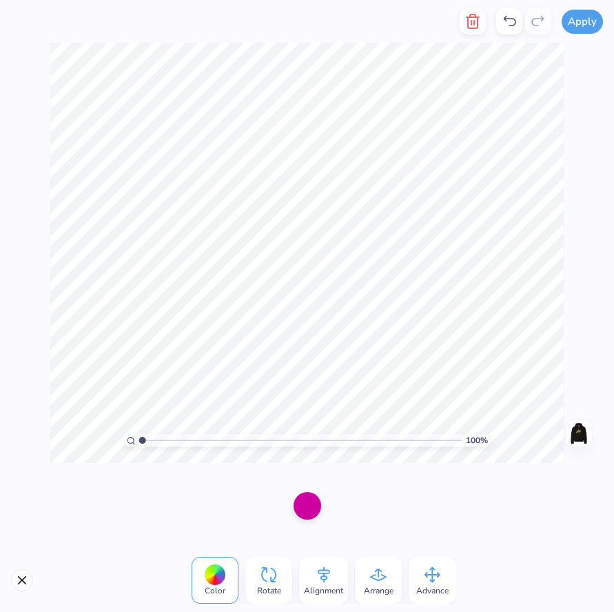
click at [220, 582] on div at bounding box center [215, 574] width 21 height 21
click at [312, 512] on div at bounding box center [307, 504] width 28 height 28
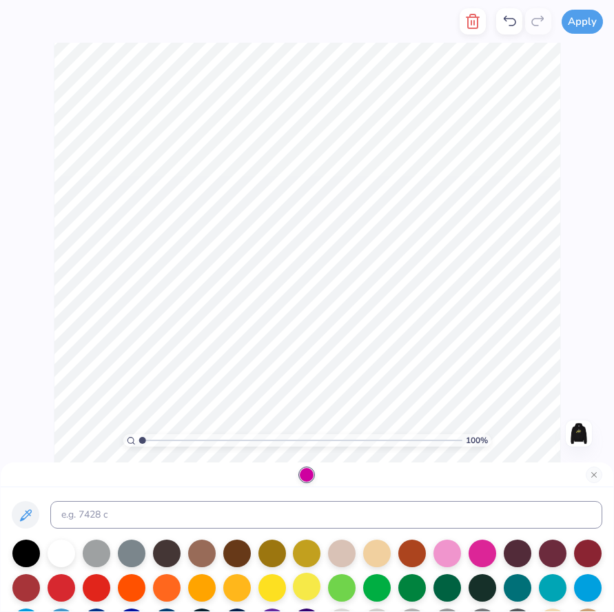
click at [301, 585] on div at bounding box center [307, 586] width 28 height 28
click at [564, 291] on div "100 % Need help? Chat with us. Front" at bounding box center [307, 253] width 614 height 420
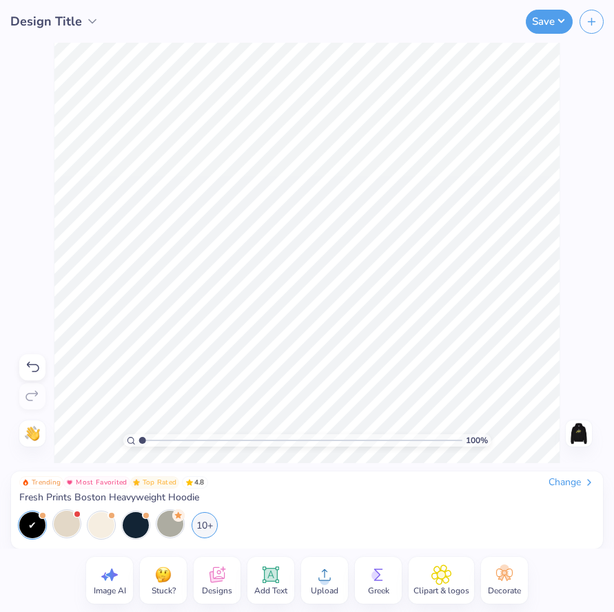
click at [583, 428] on img at bounding box center [579, 433] width 22 height 22
click at [584, 323] on div "100 % Need help? Chat with us. Back" at bounding box center [307, 253] width 614 height 420
click at [178, 528] on div at bounding box center [170, 523] width 26 height 26
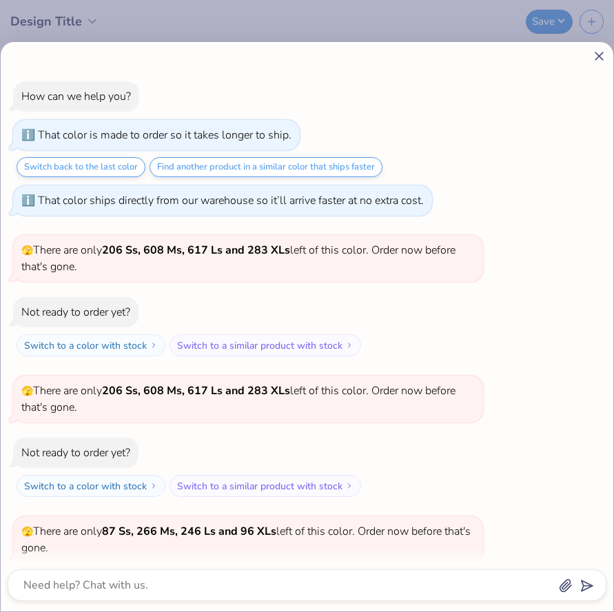
scroll to position [152, 0]
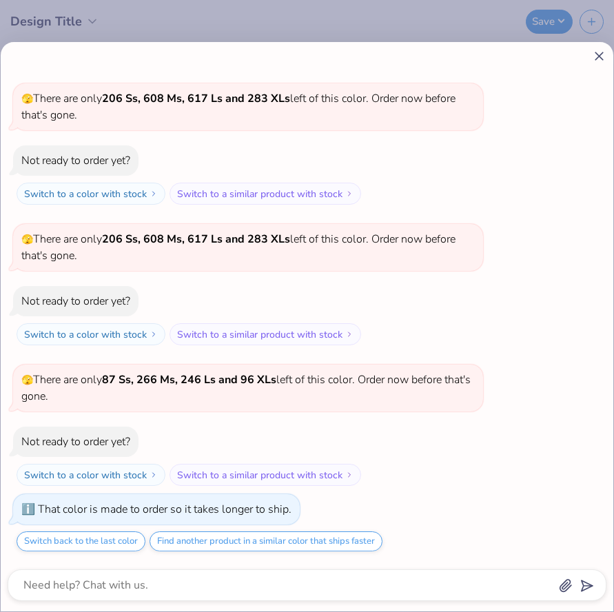
click at [599, 59] on icon at bounding box center [599, 56] width 14 height 14
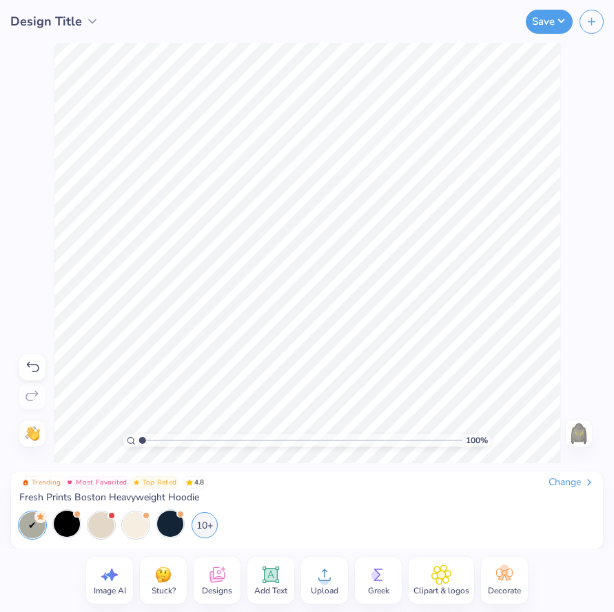
click at [178, 526] on div at bounding box center [170, 523] width 26 height 26
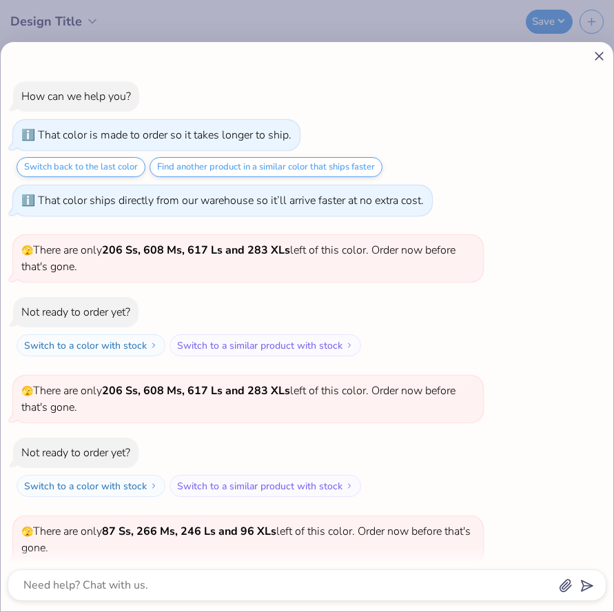
scroll to position [331, 0]
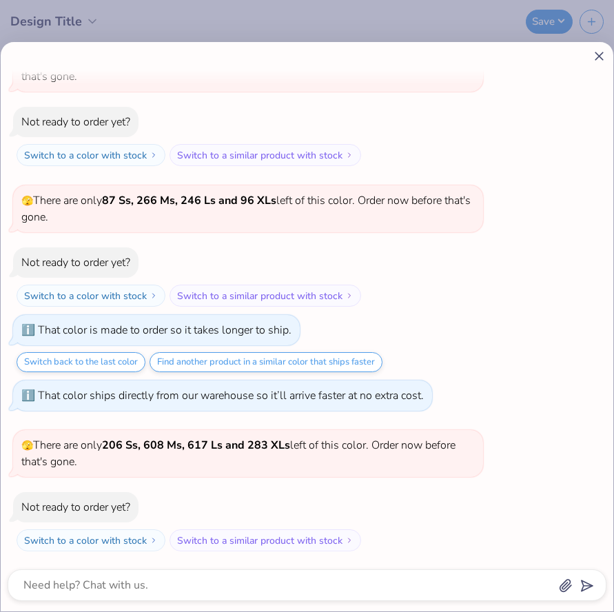
click at [602, 52] on icon at bounding box center [599, 56] width 14 height 14
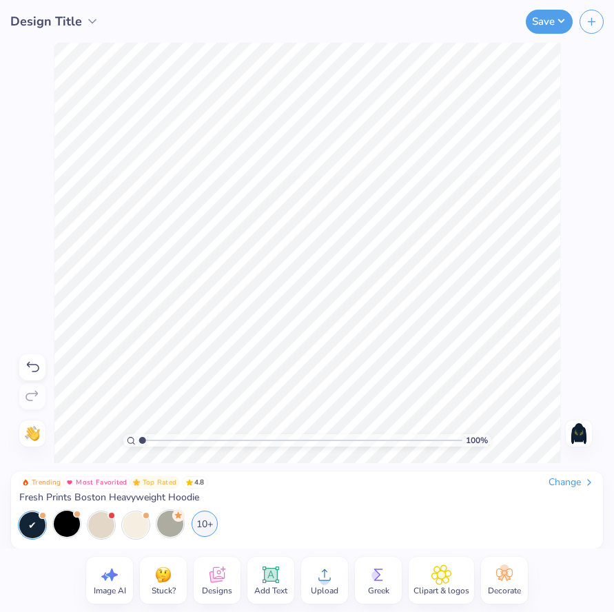
click at [205, 524] on div "10+" at bounding box center [205, 523] width 26 height 26
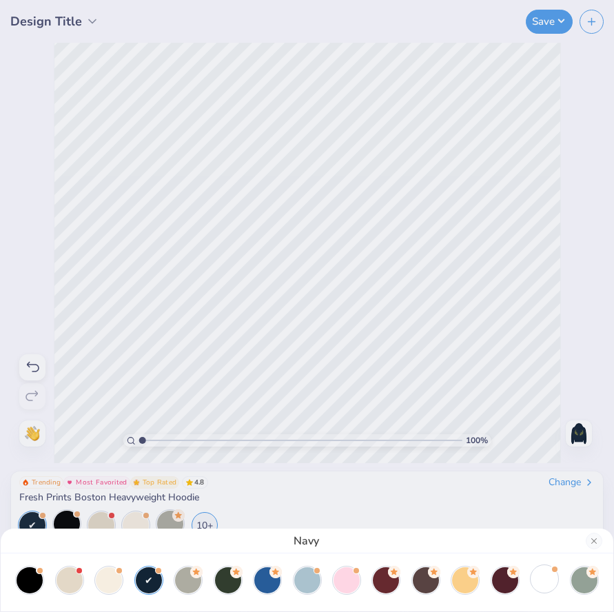
click at [555, 575] on div at bounding box center [544, 579] width 26 height 26
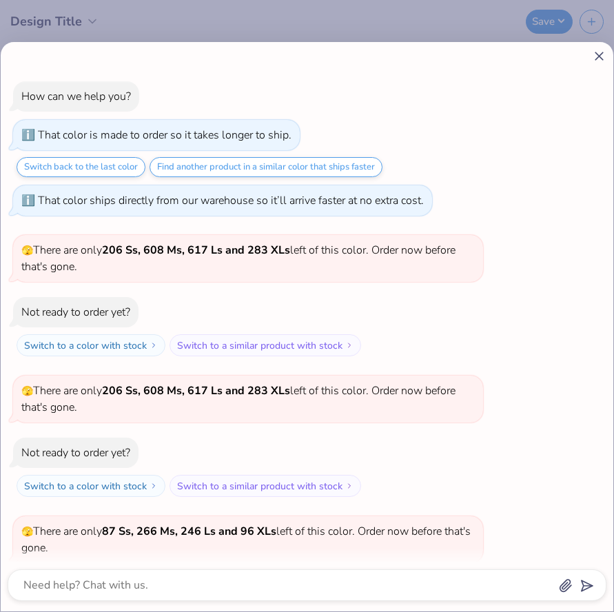
scroll to position [471, 0]
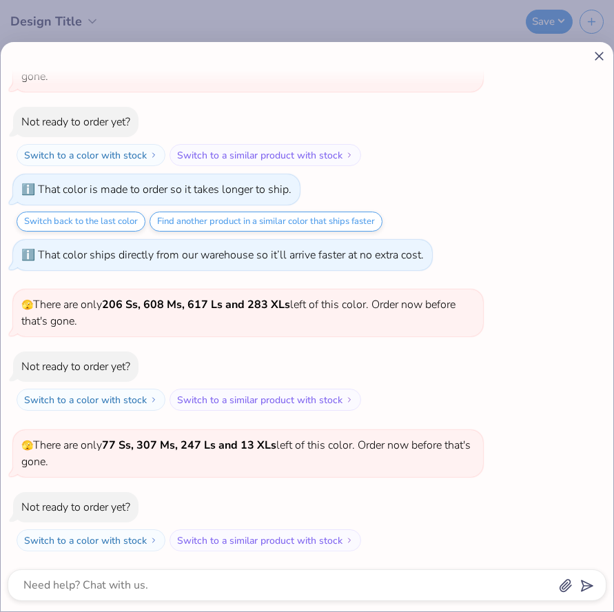
click at [599, 57] on icon at bounding box center [599, 56] width 14 height 14
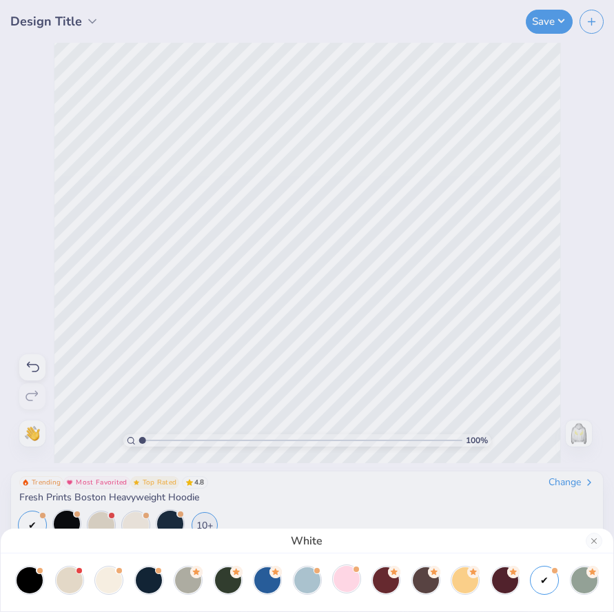
click at [345, 582] on div at bounding box center [346, 579] width 26 height 26
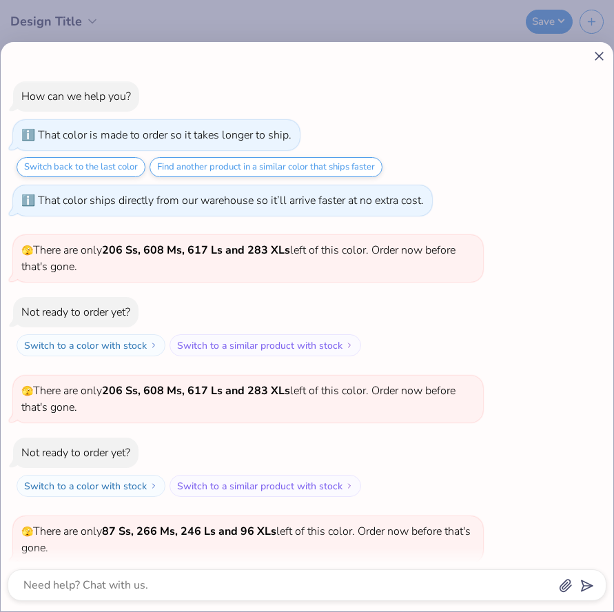
scroll to position [612, 0]
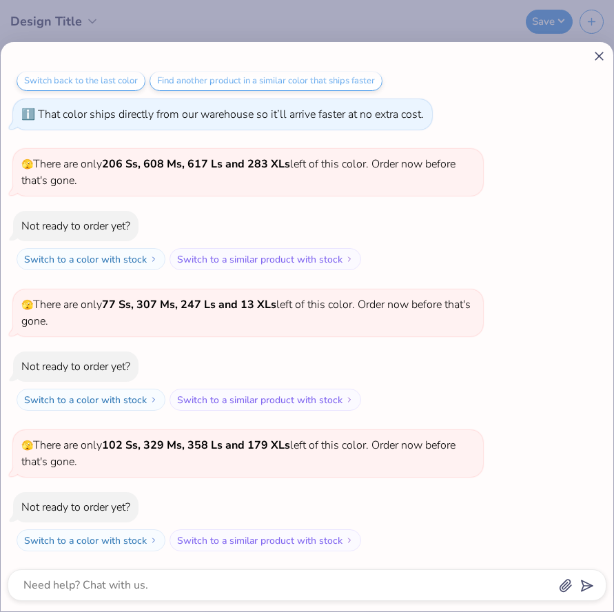
click at [602, 52] on line at bounding box center [599, 56] width 8 height 8
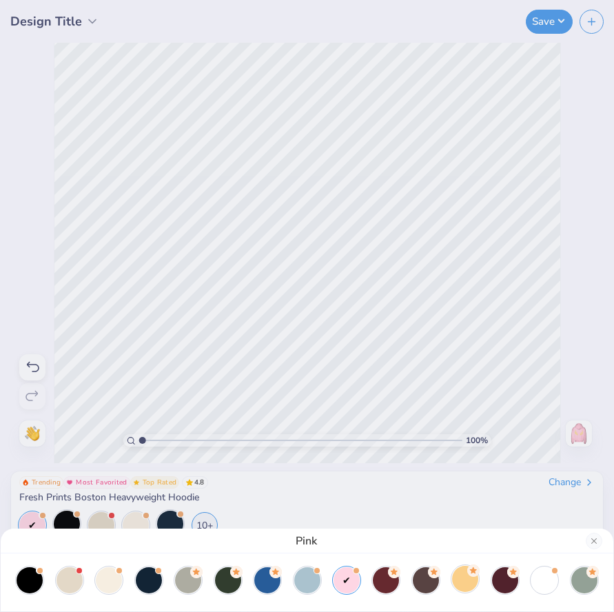
click at [459, 577] on div at bounding box center [465, 579] width 26 height 26
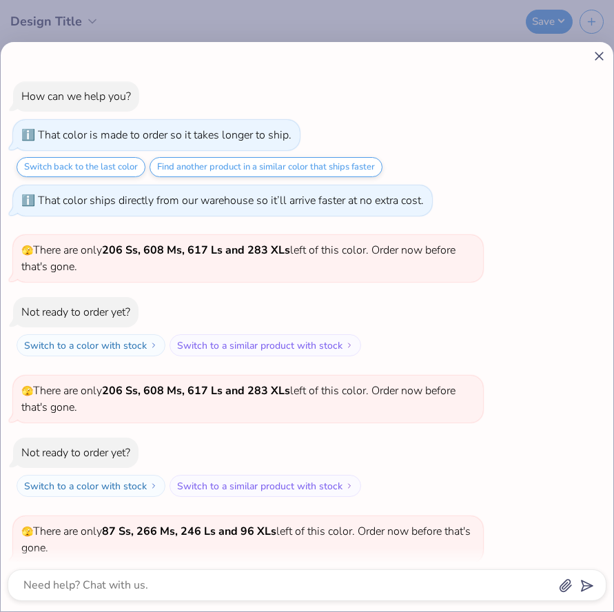
scroll to position [677, 0]
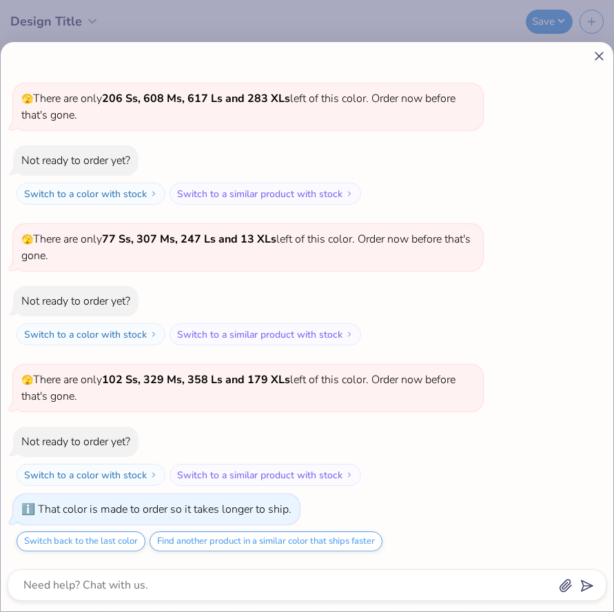
click at [595, 57] on icon at bounding box center [599, 56] width 14 height 14
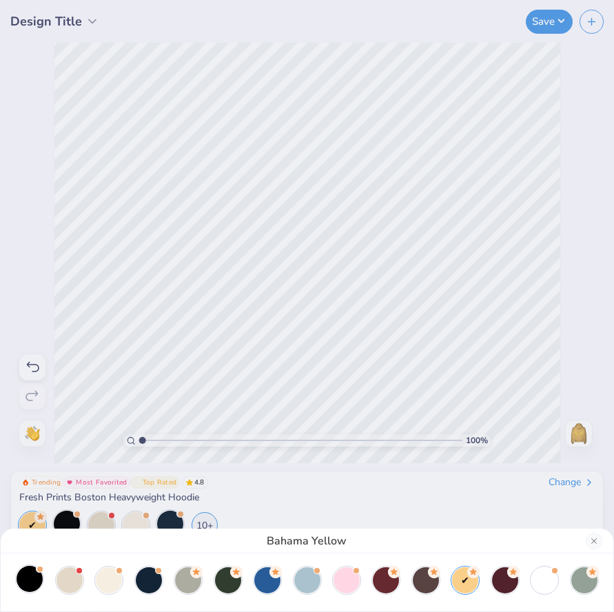
click at [29, 577] on div at bounding box center [30, 579] width 26 height 26
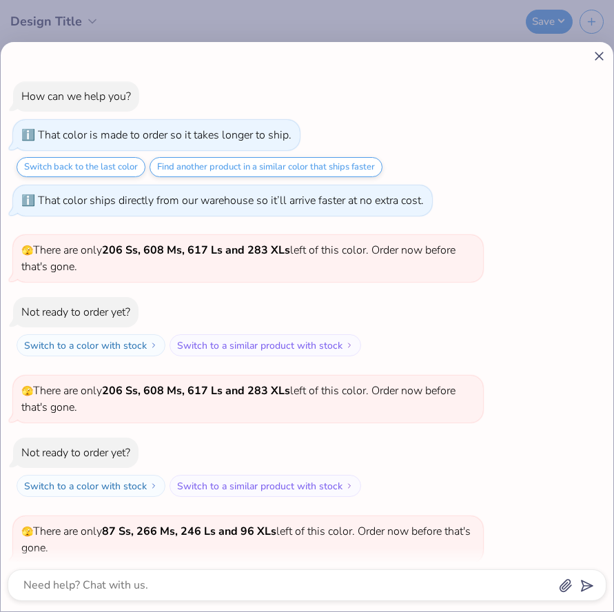
scroll to position [856, 0]
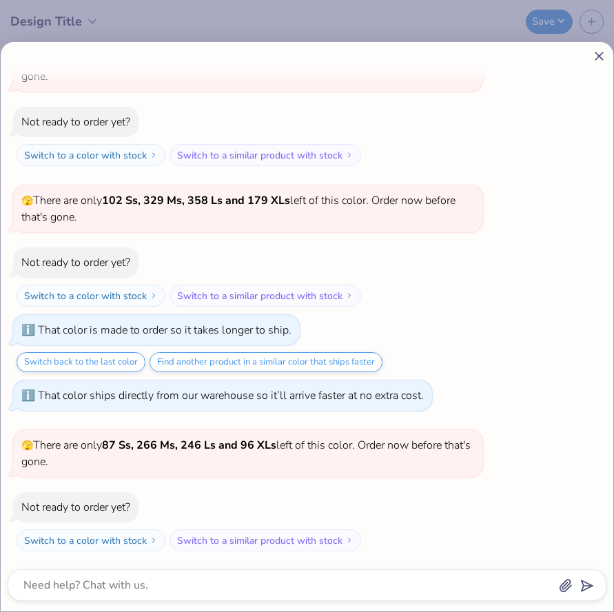
click at [595, 58] on icon at bounding box center [599, 56] width 14 height 14
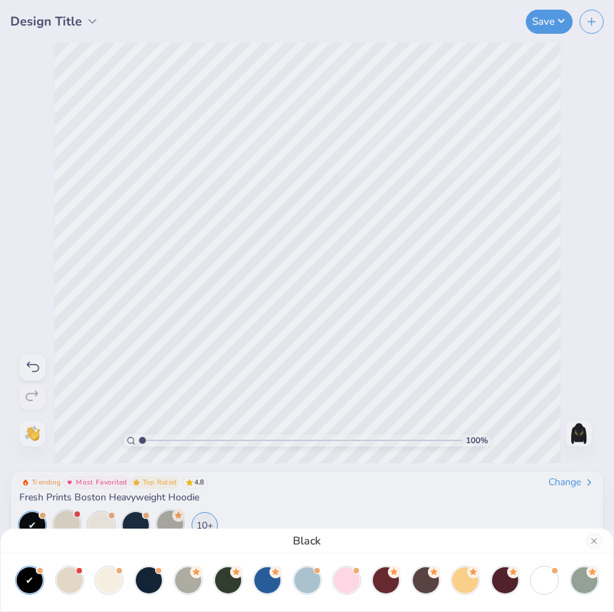
click at [575, 221] on div "Black" at bounding box center [307, 306] width 614 height 612
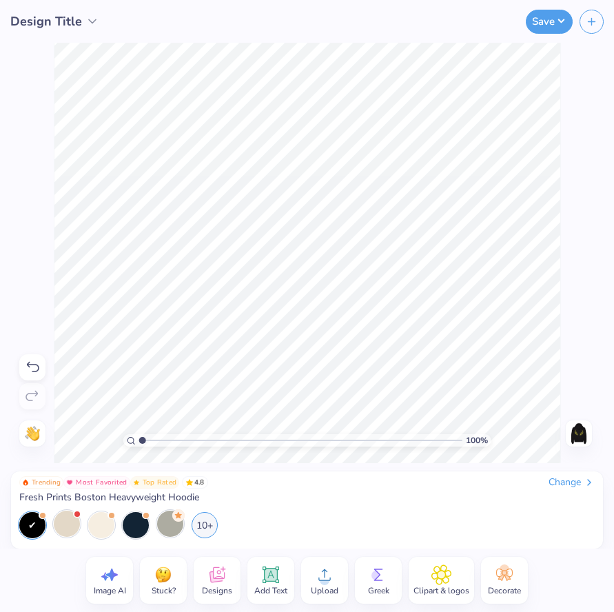
click at [581, 430] on img at bounding box center [579, 433] width 22 height 22
click at [586, 435] on img at bounding box center [579, 433] width 22 height 22
click at [207, 528] on div "10+" at bounding box center [205, 523] width 26 height 26
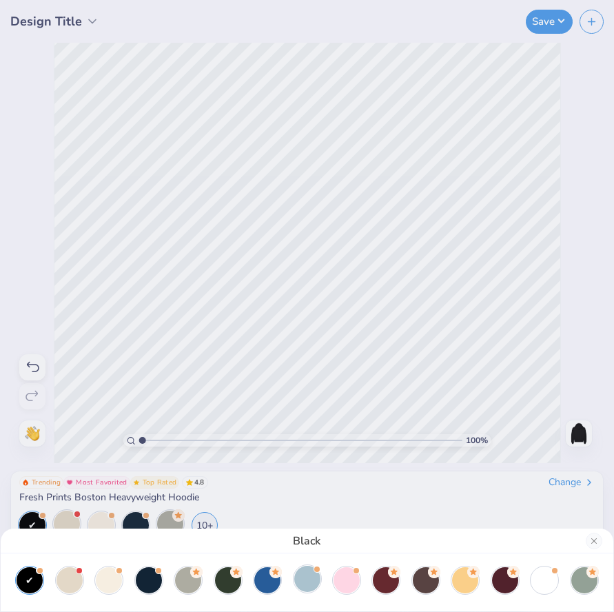
click at [304, 579] on div at bounding box center [307, 579] width 26 height 26
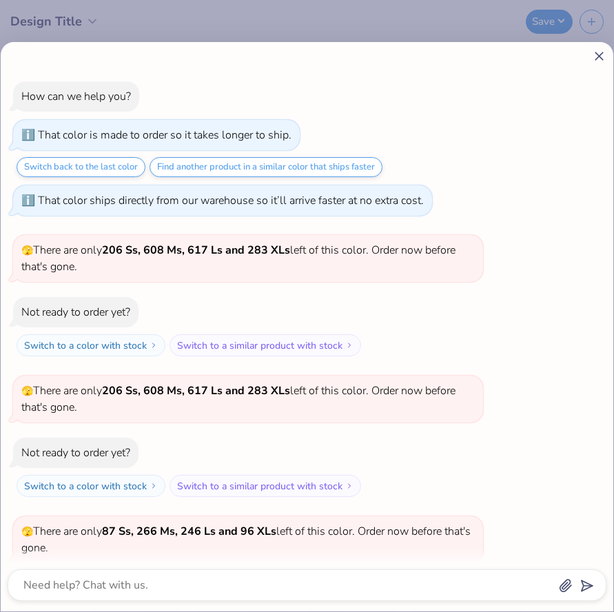
scroll to position [997, 0]
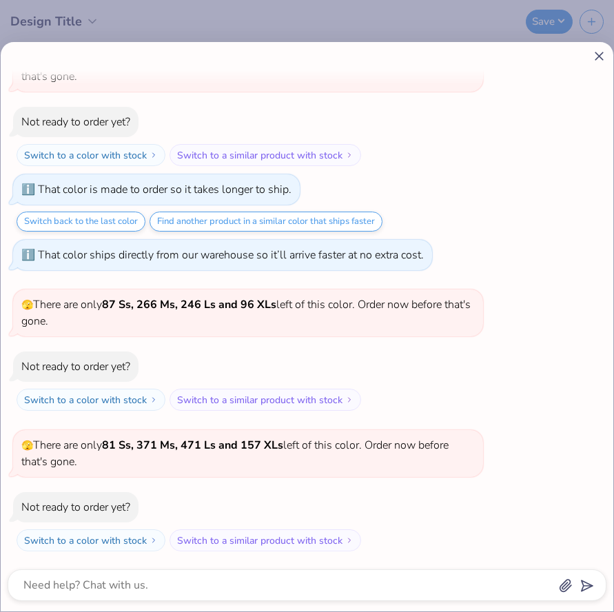
click at [594, 54] on icon at bounding box center [599, 56] width 14 height 14
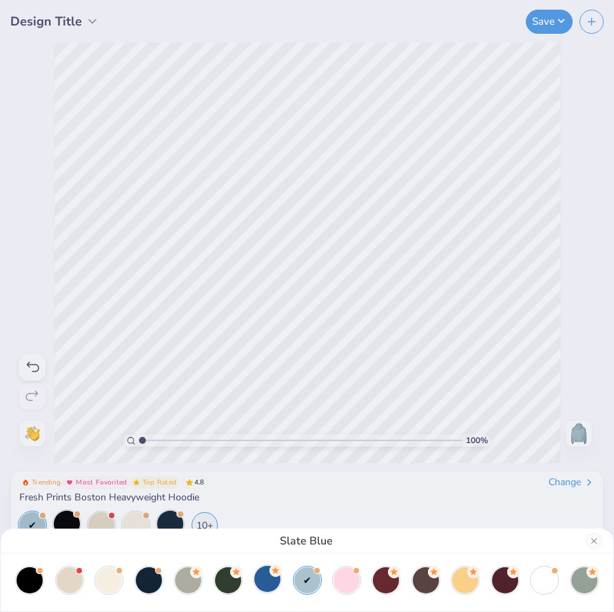
click at [261, 578] on div at bounding box center [267, 579] width 26 height 26
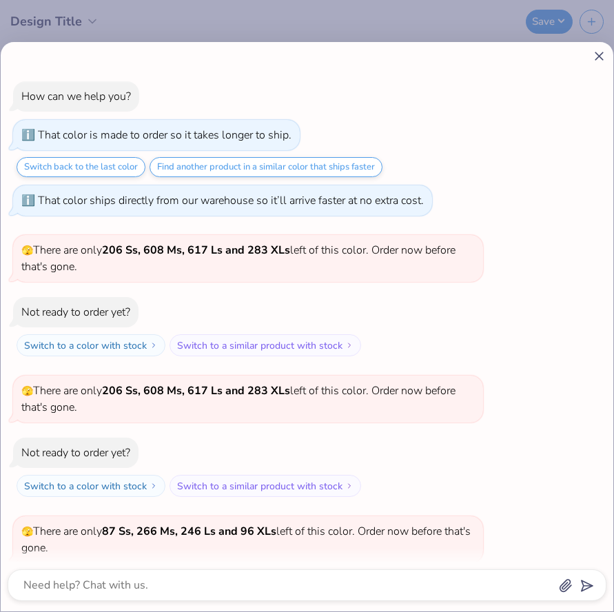
scroll to position [1062, 0]
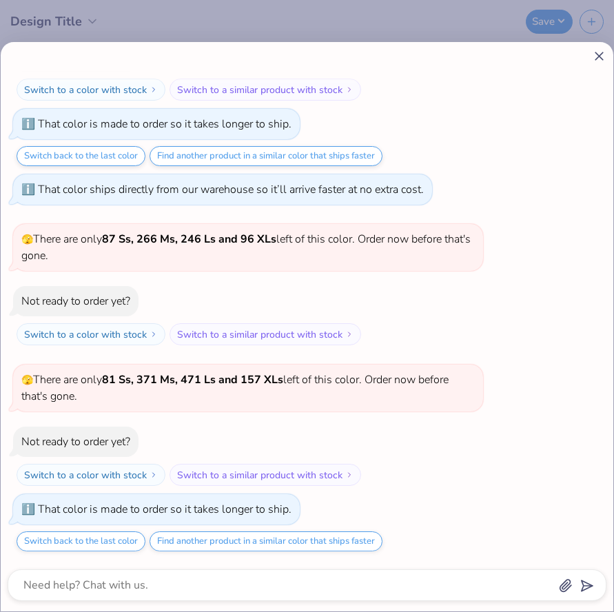
click at [600, 55] on line at bounding box center [599, 56] width 8 height 8
type textarea "x"
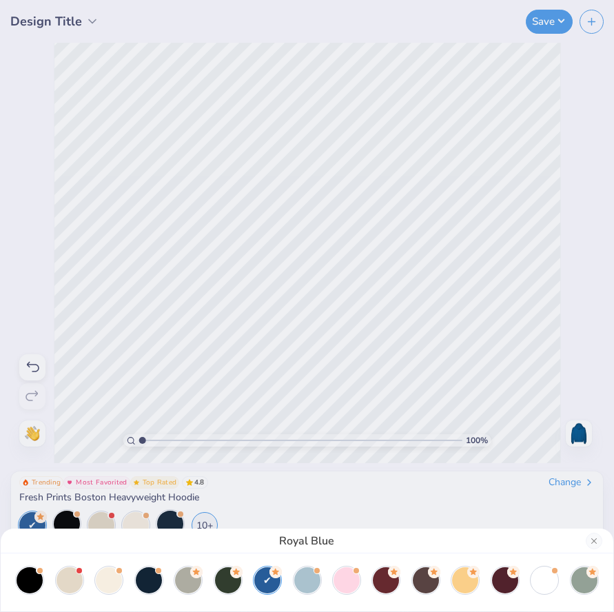
click at [311, 198] on div "Royal Blue" at bounding box center [307, 306] width 614 height 612
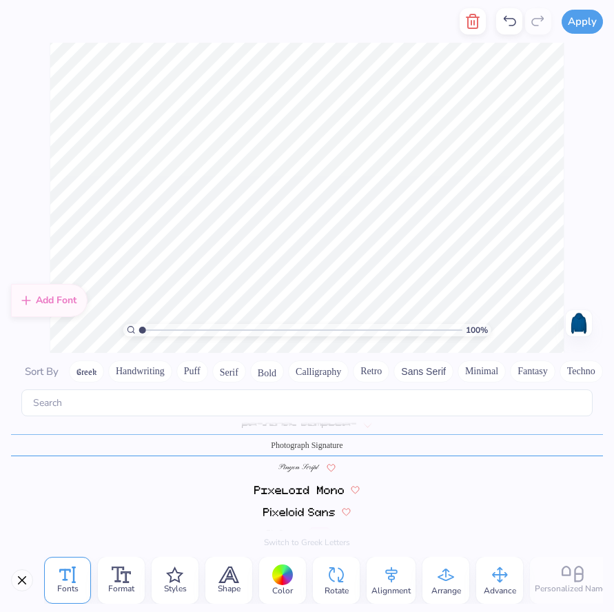
scroll to position [5161, 0]
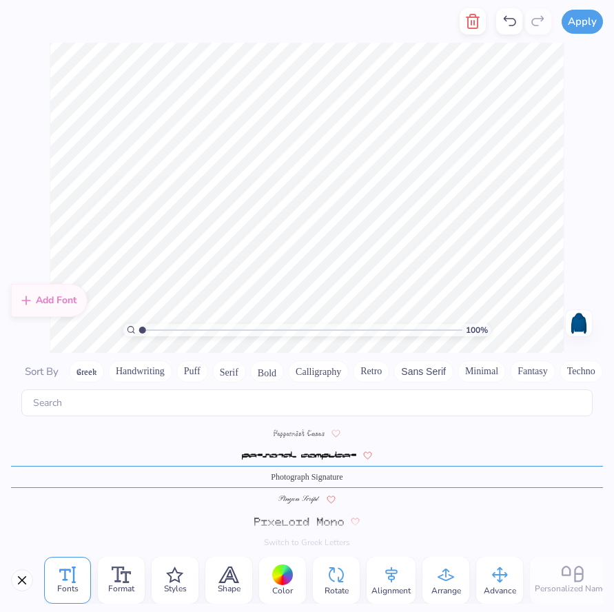
click at [285, 566] on div at bounding box center [282, 574] width 21 height 21
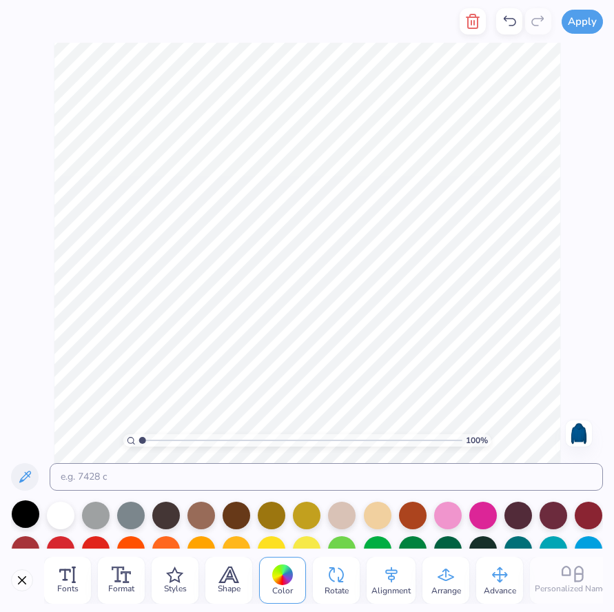
click at [21, 517] on div at bounding box center [26, 514] width 28 height 28
click at [65, 515] on div at bounding box center [61, 514] width 28 height 28
click at [96, 511] on div at bounding box center [96, 514] width 28 height 28
click at [69, 514] on div at bounding box center [61, 514] width 28 height 28
click at [347, 520] on div at bounding box center [342, 514] width 28 height 28
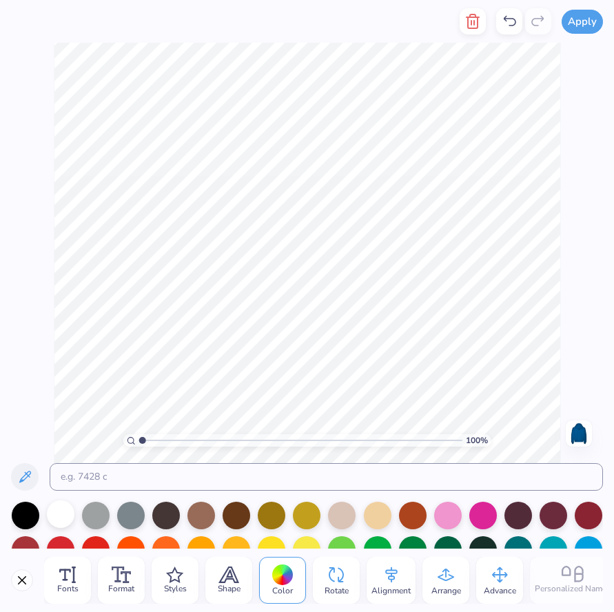
click at [50, 517] on div at bounding box center [61, 514] width 28 height 28
click at [56, 513] on div at bounding box center [61, 514] width 28 height 28
click at [573, 316] on div "100 % Need help? Chat with us. Back" at bounding box center [307, 253] width 614 height 420
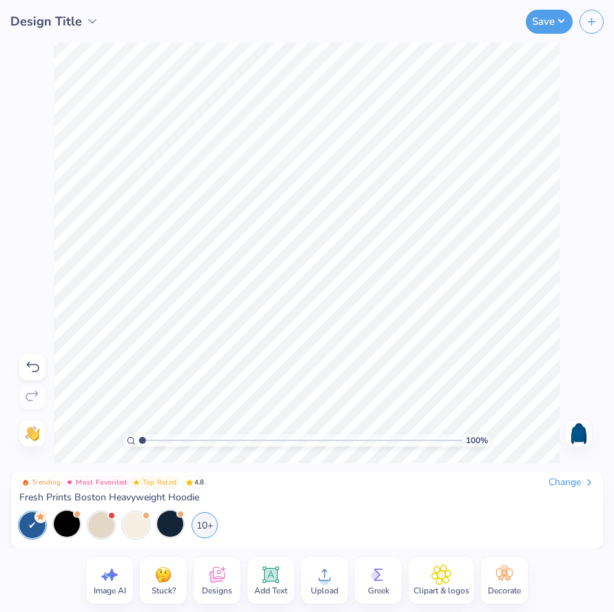
click at [575, 431] on img at bounding box center [579, 433] width 22 height 22
click at [575, 435] on img at bounding box center [579, 433] width 22 height 22
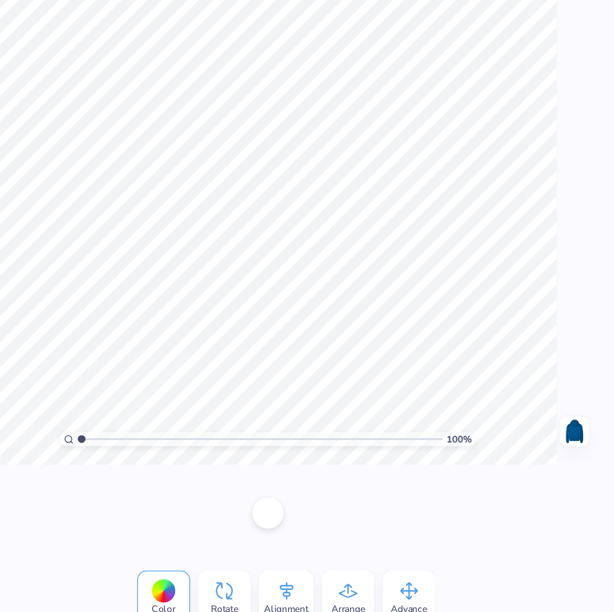
scroll to position [0, 0]
click at [228, 568] on div "Color" at bounding box center [215, 580] width 47 height 47
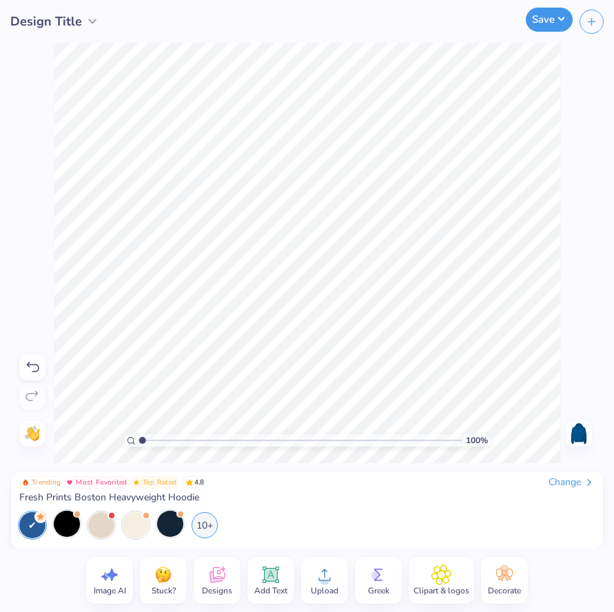
click at [548, 16] on button "Save" at bounding box center [549, 20] width 47 height 24
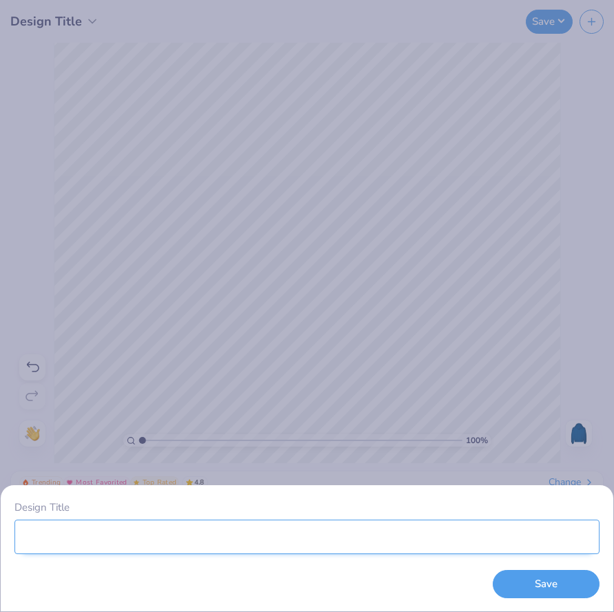
click at [143, 535] on input "Design Title" at bounding box center [306, 536] width 585 height 34
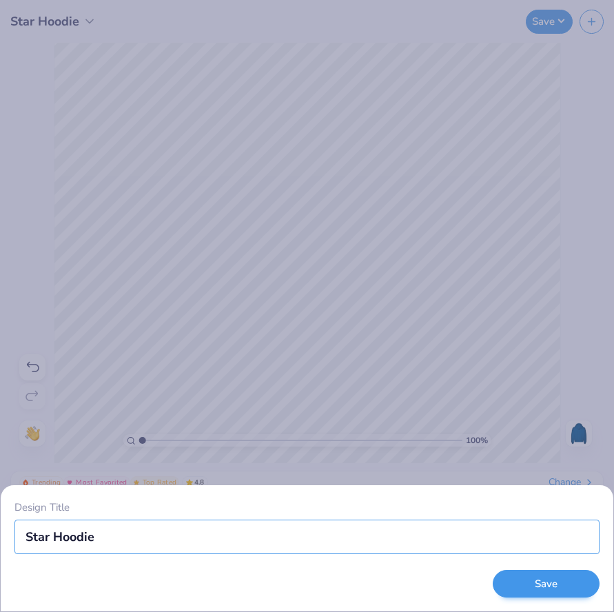
type input "Star Hoodie"
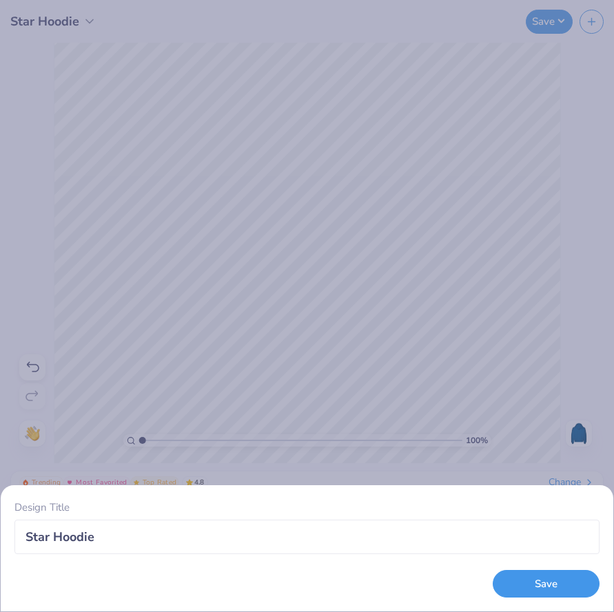
click at [502, 579] on button "Save" at bounding box center [546, 584] width 107 height 28
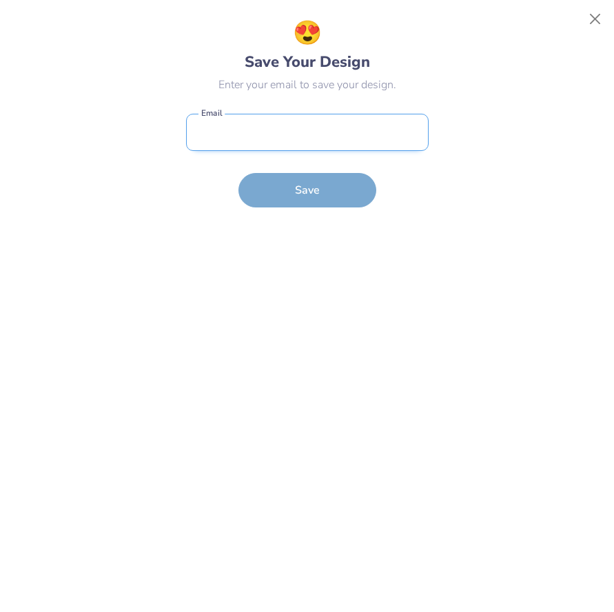
click at [264, 143] on input "email" at bounding box center [307, 133] width 242 height 38
type input "[DOMAIN_NAME][EMAIL_ADDRESS][DOMAIN_NAME]"
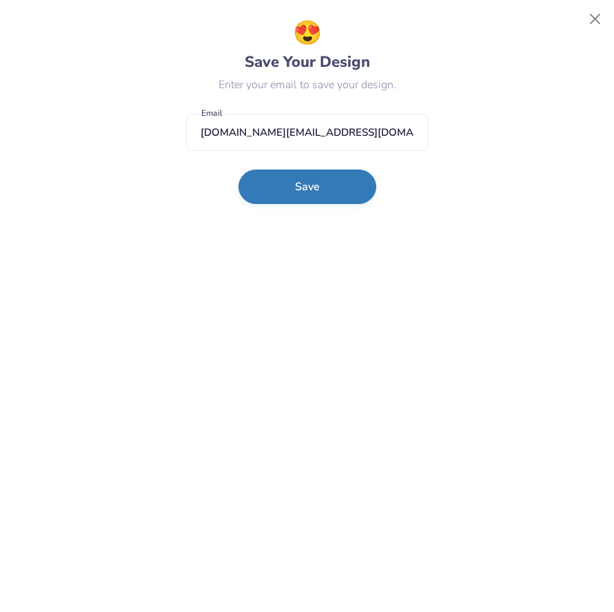
click at [272, 194] on button "Save" at bounding box center [307, 186] width 138 height 34
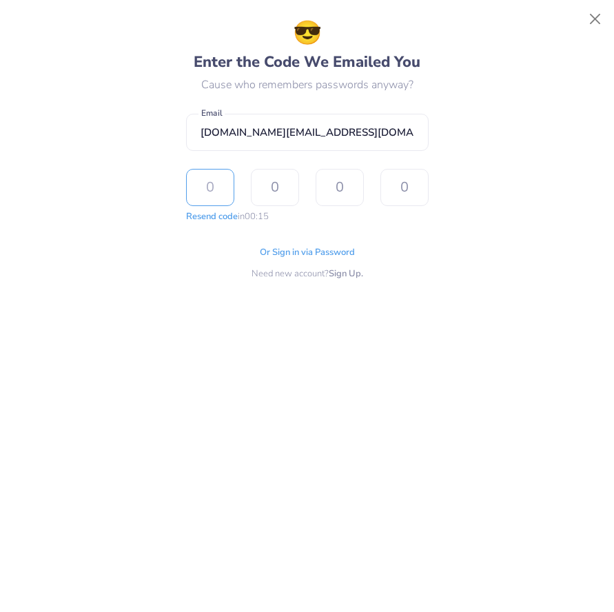
type input "9"
type input "8"
type input "1"
type input "7"
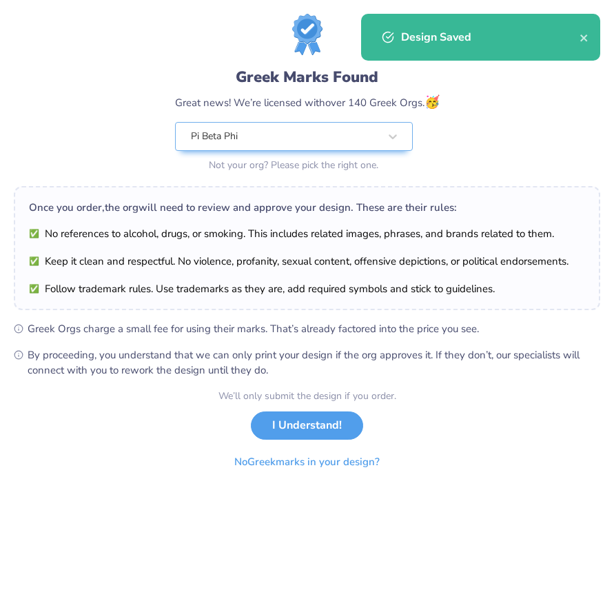
click at [577, 27] on div "Design Saved" at bounding box center [480, 37] width 239 height 47
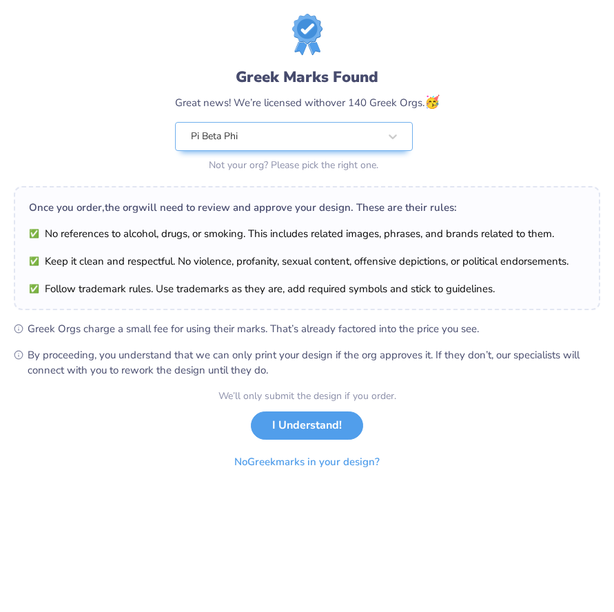
click at [579, 31] on div "Design Saved" at bounding box center [480, 42] width 245 height 63
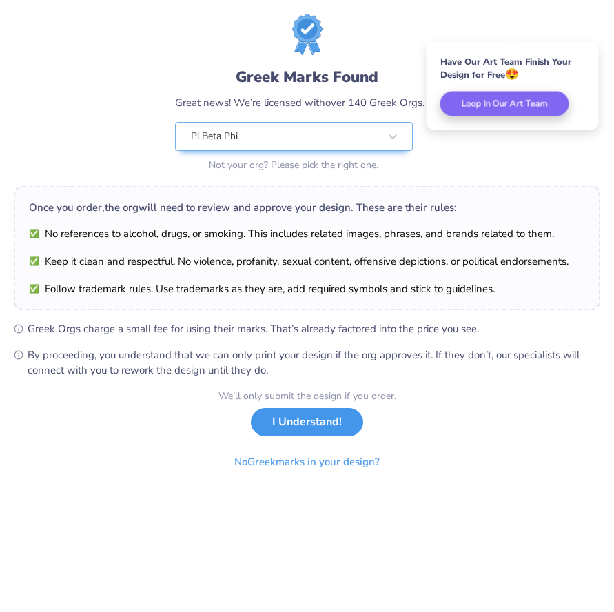
click at [315, 430] on button "I Understand!" at bounding box center [307, 422] width 112 height 28
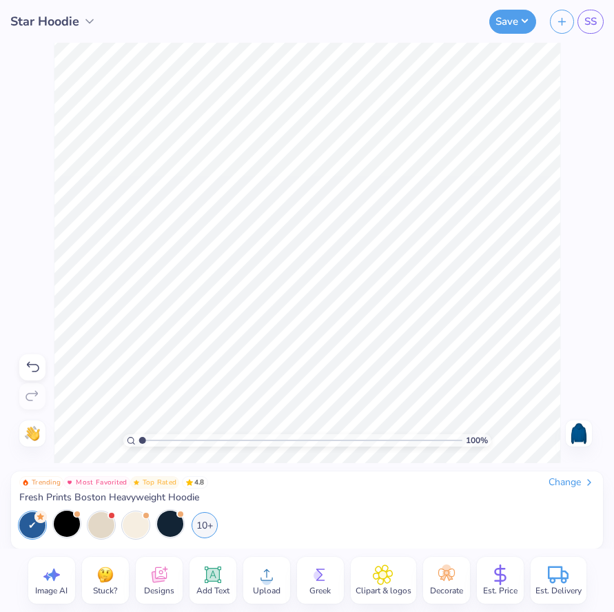
click at [84, 17] on icon at bounding box center [90, 21] width 14 height 14
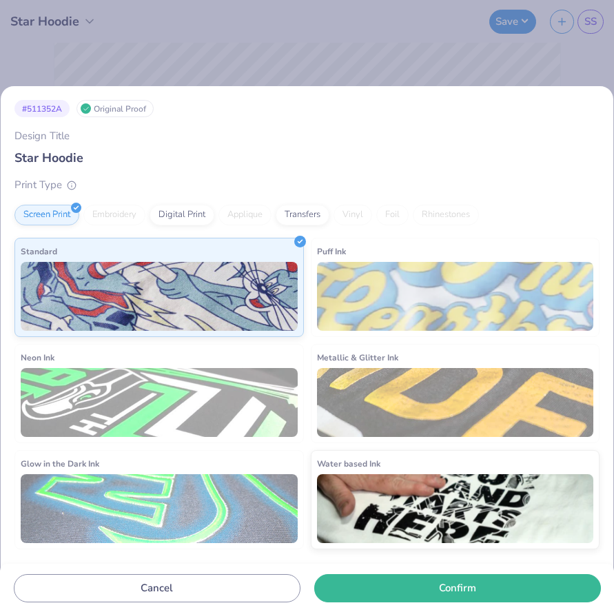
click at [97, 23] on div "# 511352A Original Proof Design Title Star Hoodie Print Type Screen Print Embro…" at bounding box center [307, 306] width 614 height 612
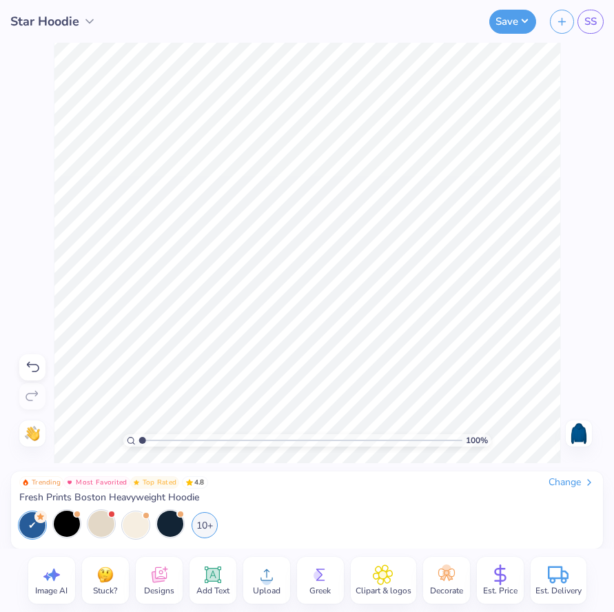
click at [101, 526] on div at bounding box center [101, 523] width 26 height 26
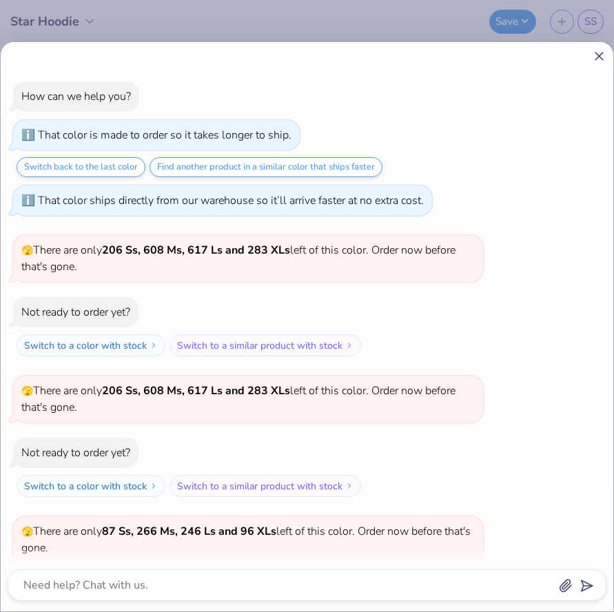
scroll to position [1241, 0]
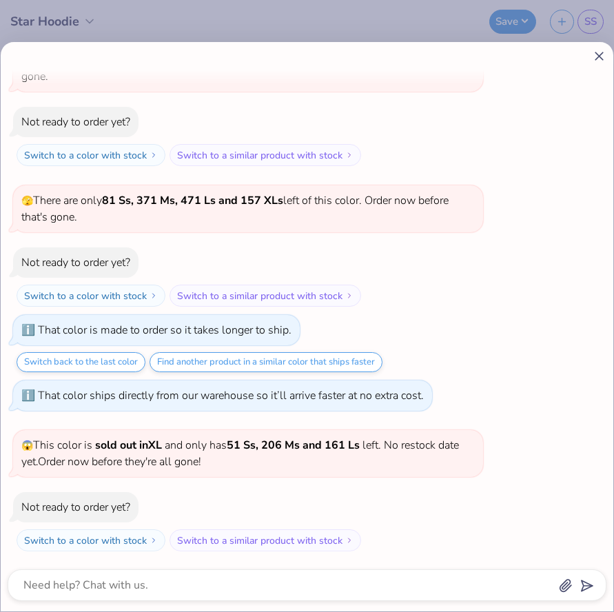
click at [597, 56] on icon at bounding box center [599, 56] width 14 height 14
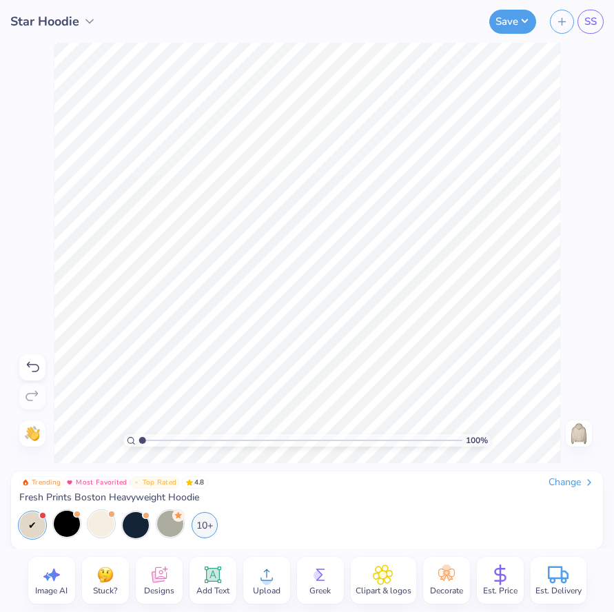
click at [173, 516] on circle at bounding box center [178, 515] width 12 height 12
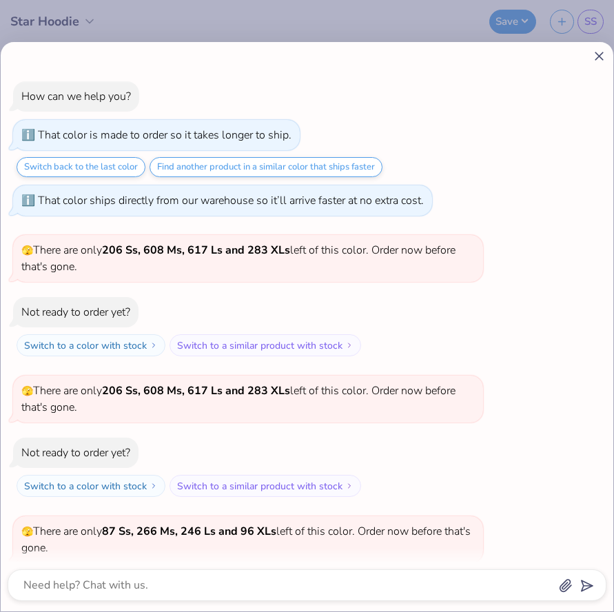
scroll to position [1307, 0]
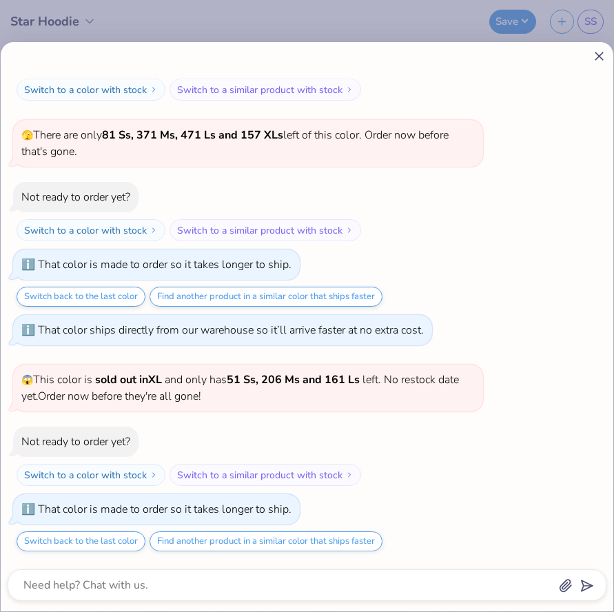
click at [600, 57] on line at bounding box center [599, 56] width 8 height 8
type textarea "x"
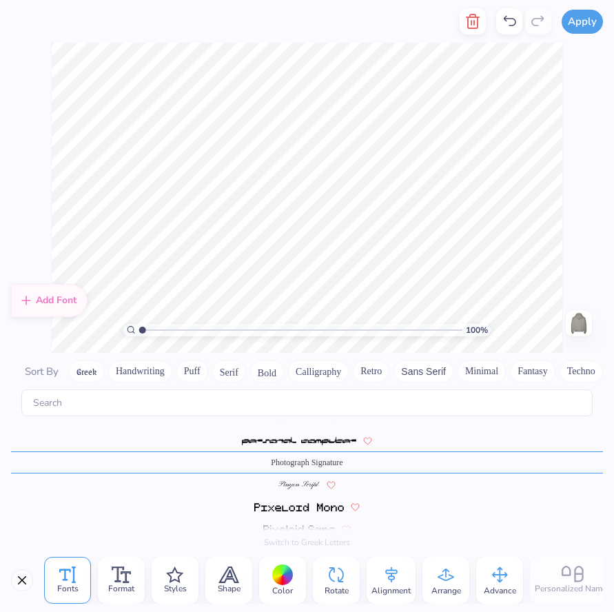
scroll to position [5161, 0]
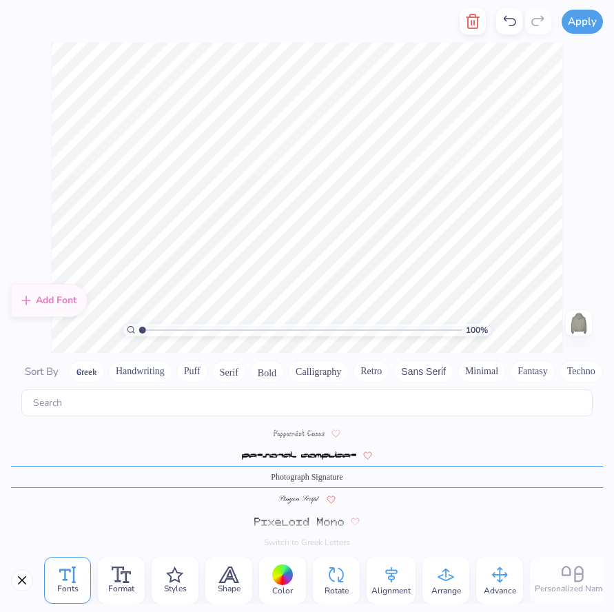
click at [281, 577] on div at bounding box center [282, 574] width 21 height 21
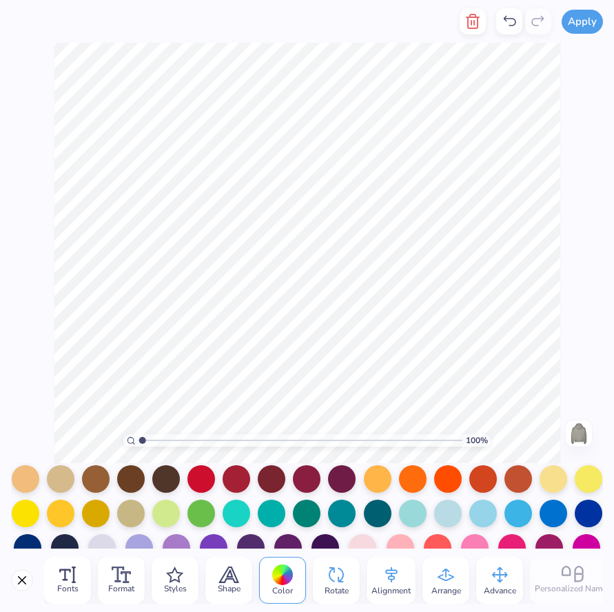
scroll to position [154, 0]
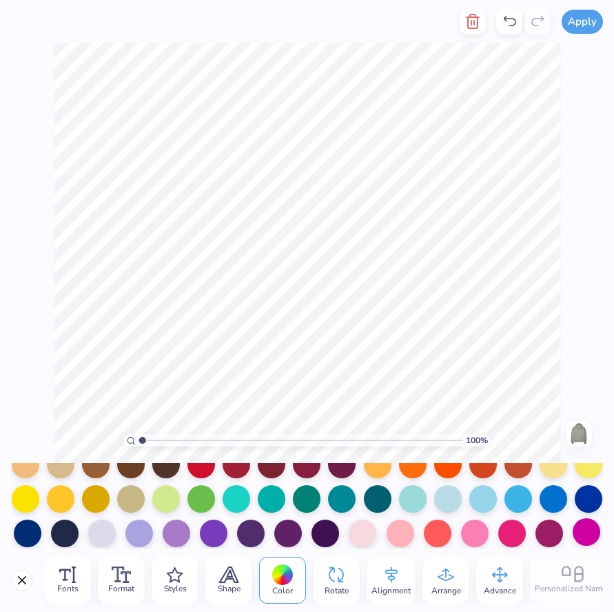
click at [583, 532] on div at bounding box center [586, 532] width 28 height 28
click at [478, 533] on div at bounding box center [475, 532] width 28 height 28
click at [510, 533] on div at bounding box center [512, 532] width 28 height 28
click at [418, 501] on div at bounding box center [413, 498] width 28 height 28
click at [518, 498] on div at bounding box center [518, 498] width 28 height 28
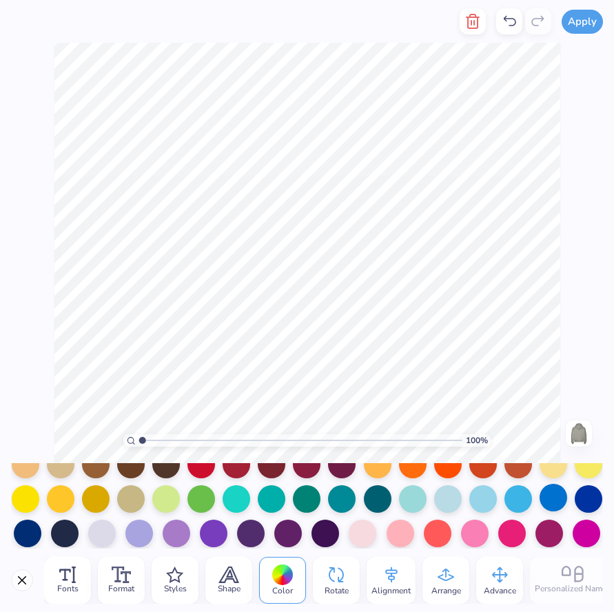
click at [551, 500] on div at bounding box center [553, 498] width 28 height 28
click at [555, 500] on div at bounding box center [553, 498] width 28 height 28
click at [581, 313] on div "100 % Need help? Chat with us. Back" at bounding box center [307, 253] width 614 height 420
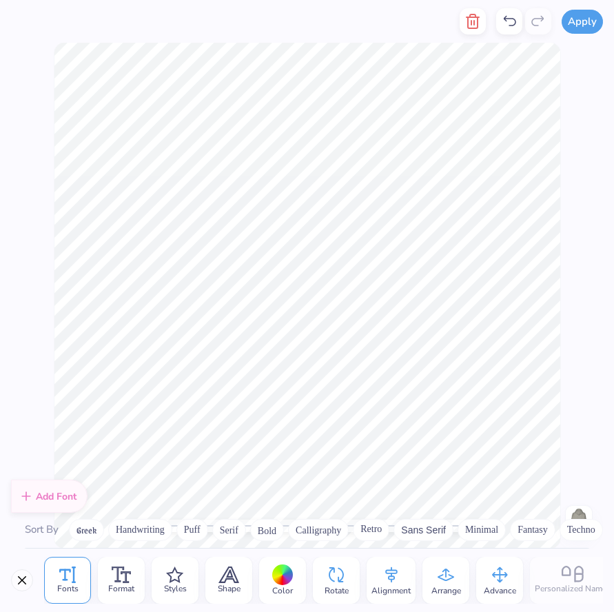
scroll to position [5210, 0]
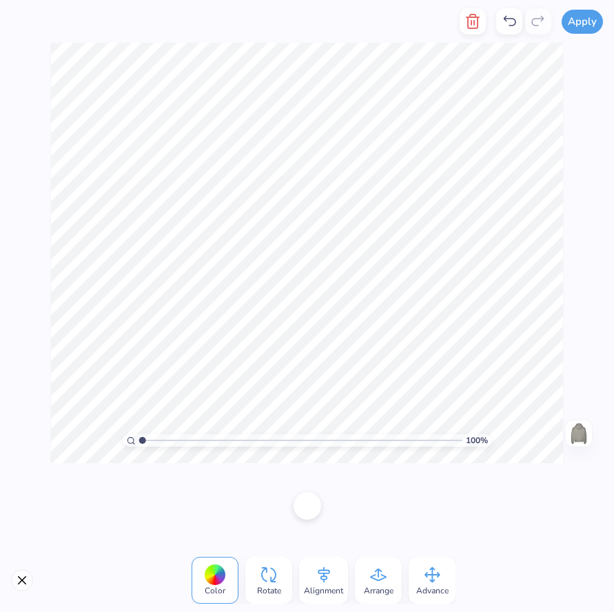
click at [222, 577] on div at bounding box center [215, 574] width 21 height 21
click at [316, 508] on div at bounding box center [307, 504] width 28 height 28
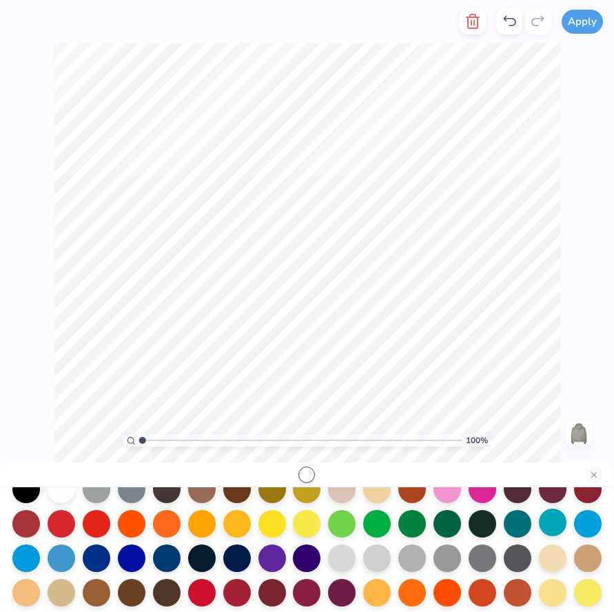
scroll to position [76, 0]
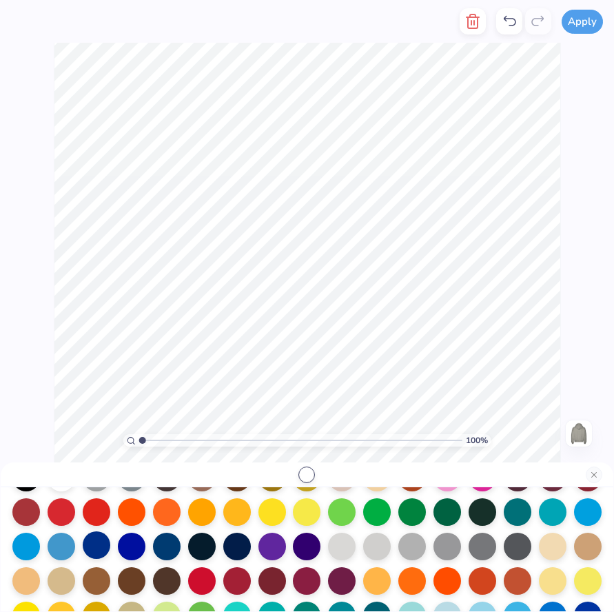
click at [96, 545] on div at bounding box center [97, 545] width 28 height 28
click at [55, 548] on div at bounding box center [62, 545] width 28 height 28
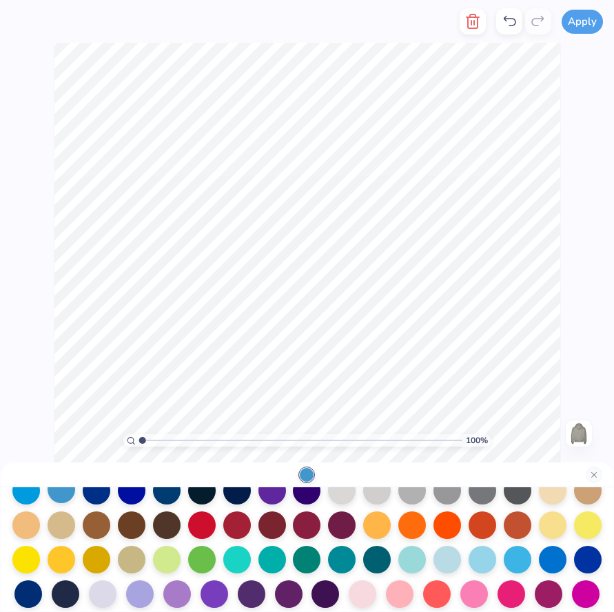
scroll to position [132, 0]
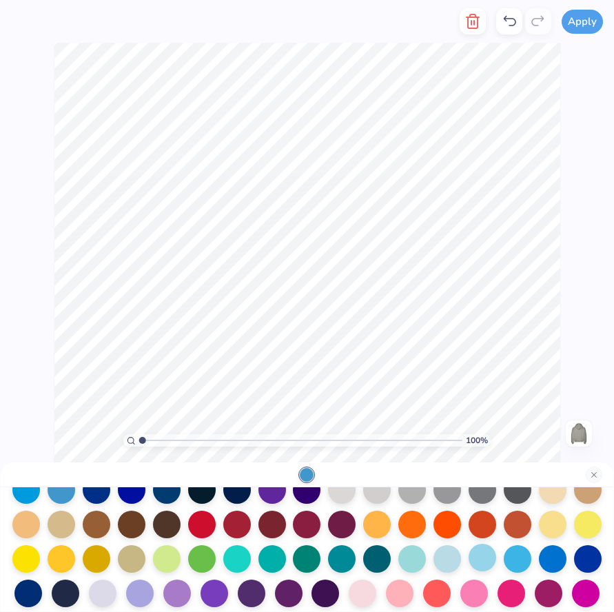
click at [485, 556] on div at bounding box center [482, 558] width 28 height 28
click at [506, 560] on div at bounding box center [518, 558] width 28 height 28
click at [542, 559] on div at bounding box center [553, 558] width 28 height 28
click at [577, 269] on div "100 % Need help? Chat with us. Back" at bounding box center [307, 253] width 614 height 420
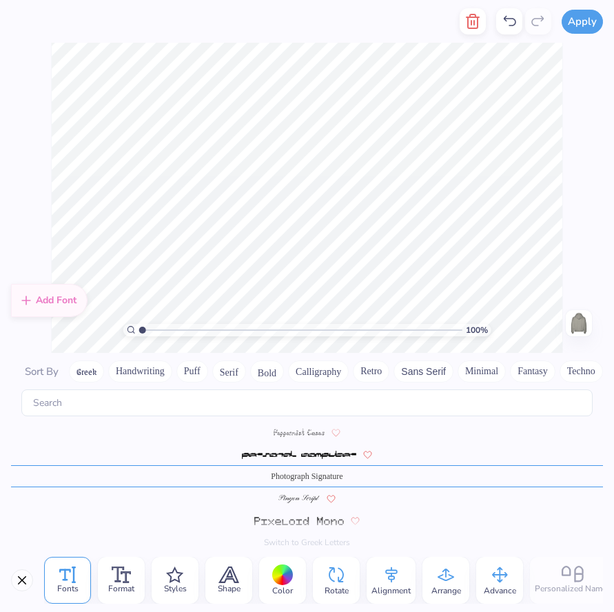
scroll to position [5161, 0]
click at [286, 579] on div at bounding box center [282, 574] width 21 height 21
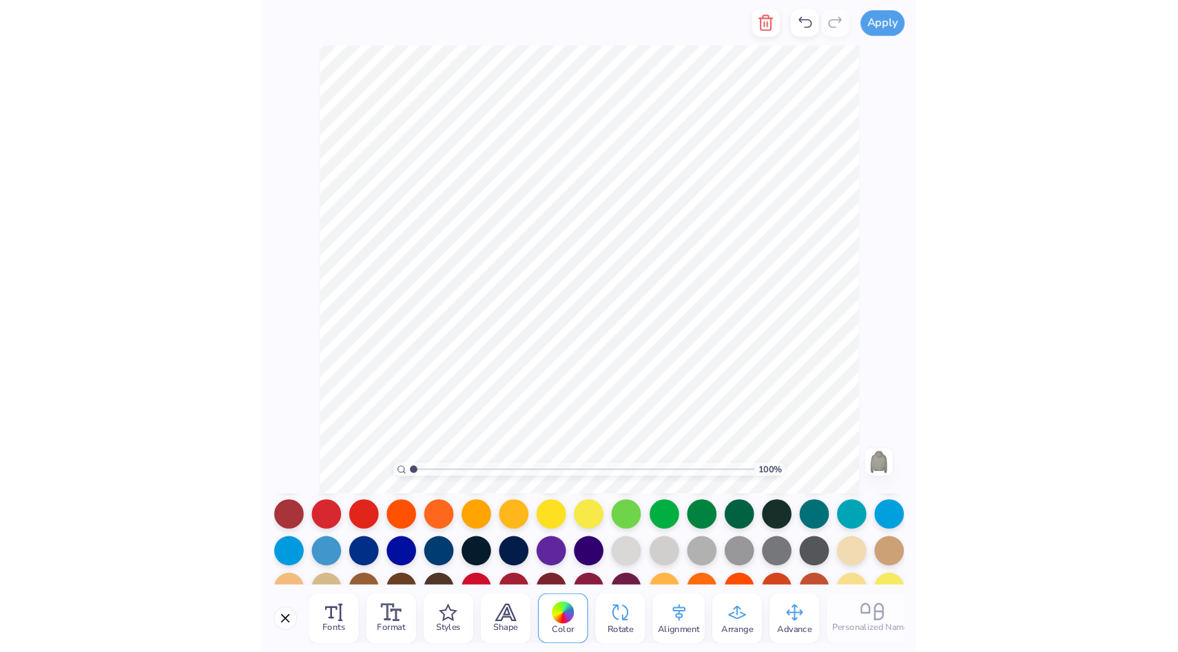
scroll to position [72, 0]
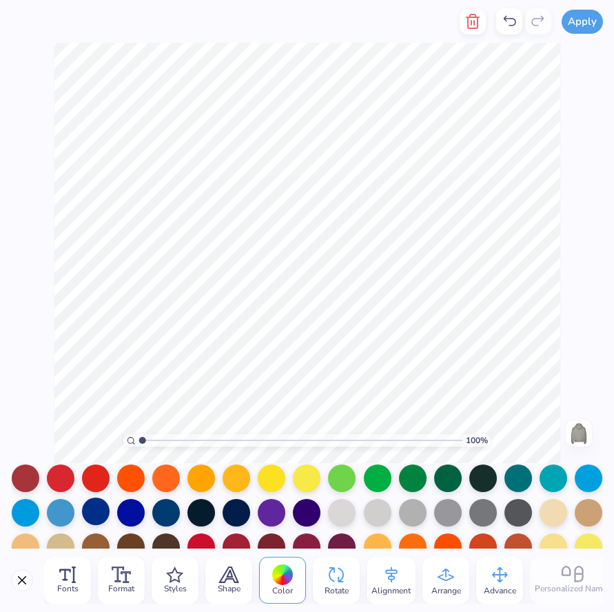
click at [88, 509] on div at bounding box center [96, 511] width 28 height 28
click at [123, 513] on div at bounding box center [131, 511] width 28 height 28
click at [49, 513] on div at bounding box center [61, 511] width 28 height 28
click at [30, 516] on div at bounding box center [26, 511] width 28 height 28
click at [90, 514] on div at bounding box center [96, 511] width 28 height 28
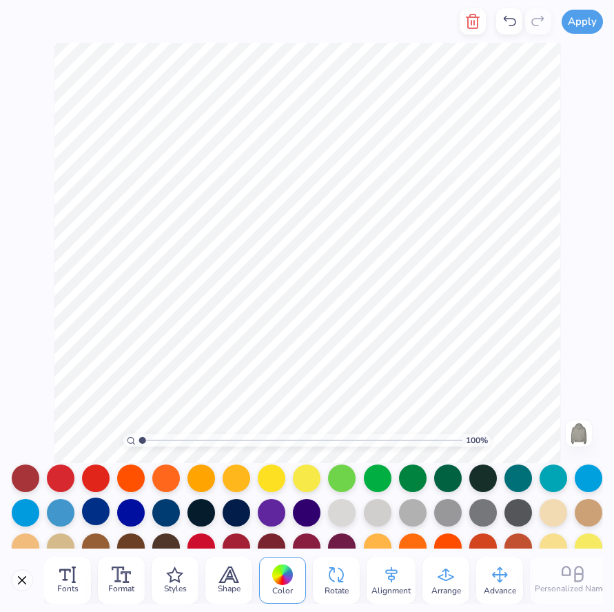
click at [89, 510] on div at bounding box center [96, 511] width 28 height 28
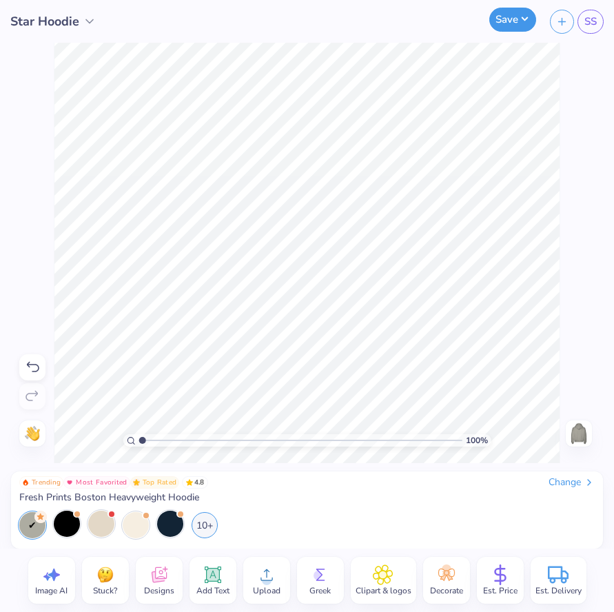
click at [520, 28] on button "Save" at bounding box center [512, 20] width 47 height 24
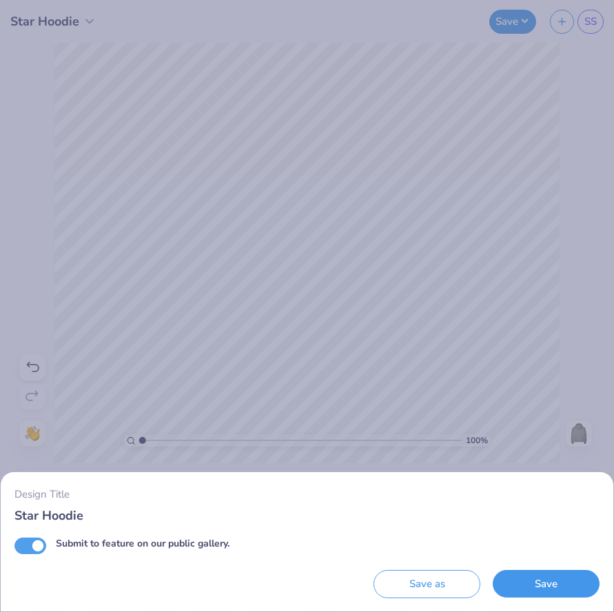
click at [524, 582] on button "Save" at bounding box center [546, 584] width 107 height 28
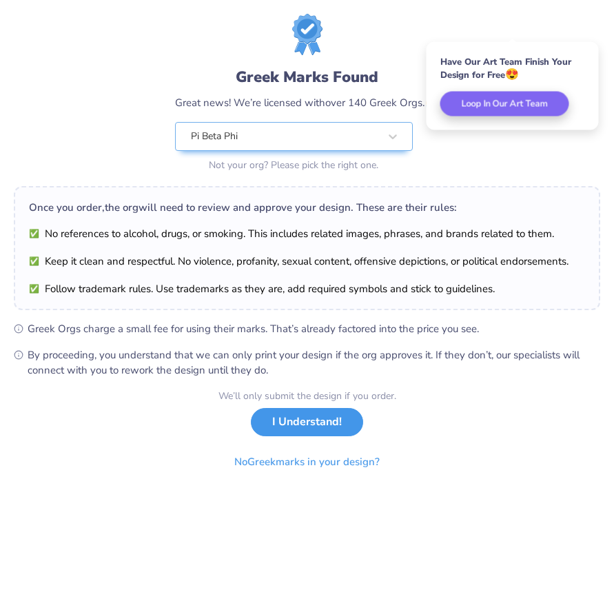
click at [298, 428] on button "I Understand!" at bounding box center [307, 422] width 112 height 28
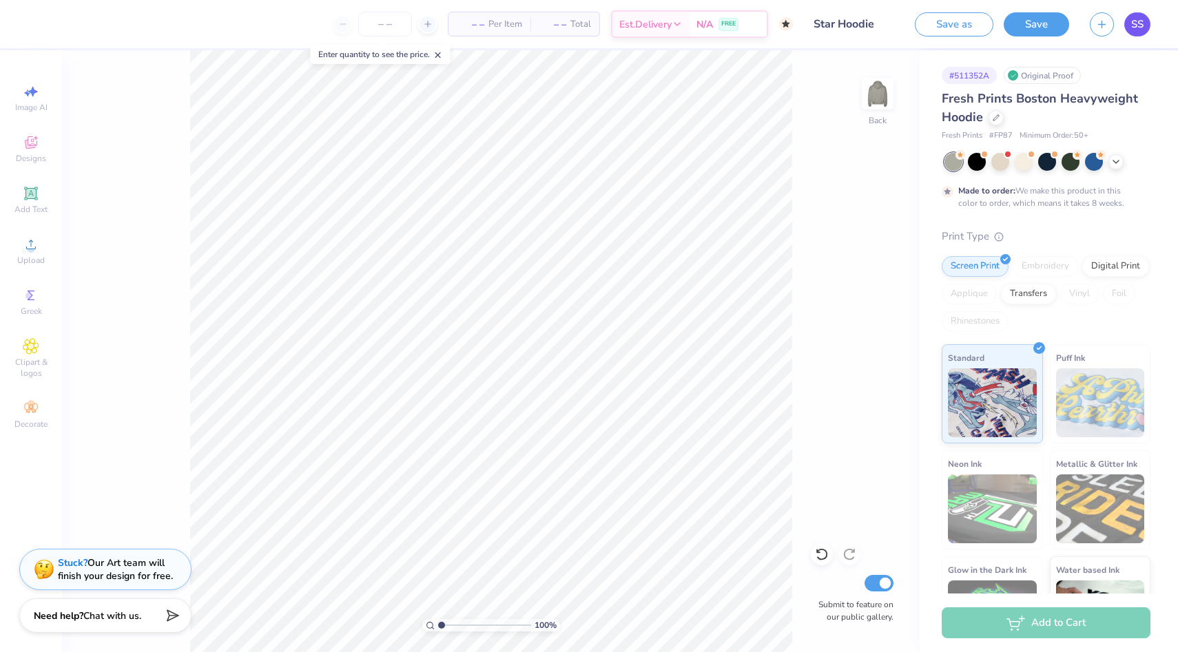
click at [613, 32] on link "SS" at bounding box center [1137, 24] width 26 height 24
